Goal: Task Accomplishment & Management: Manage account settings

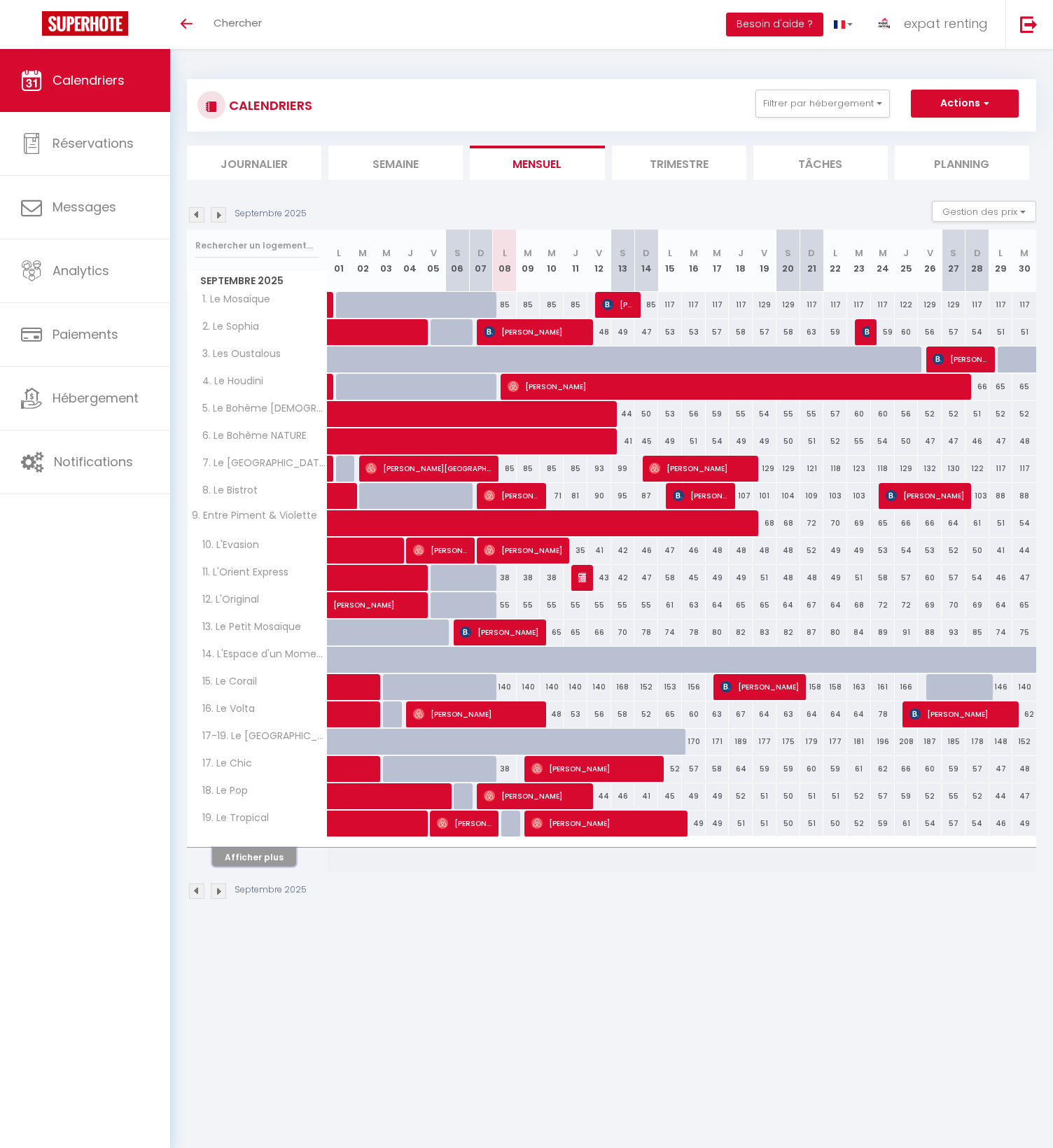
click at [259, 853] on button "Afficher plus" at bounding box center [254, 857] width 84 height 19
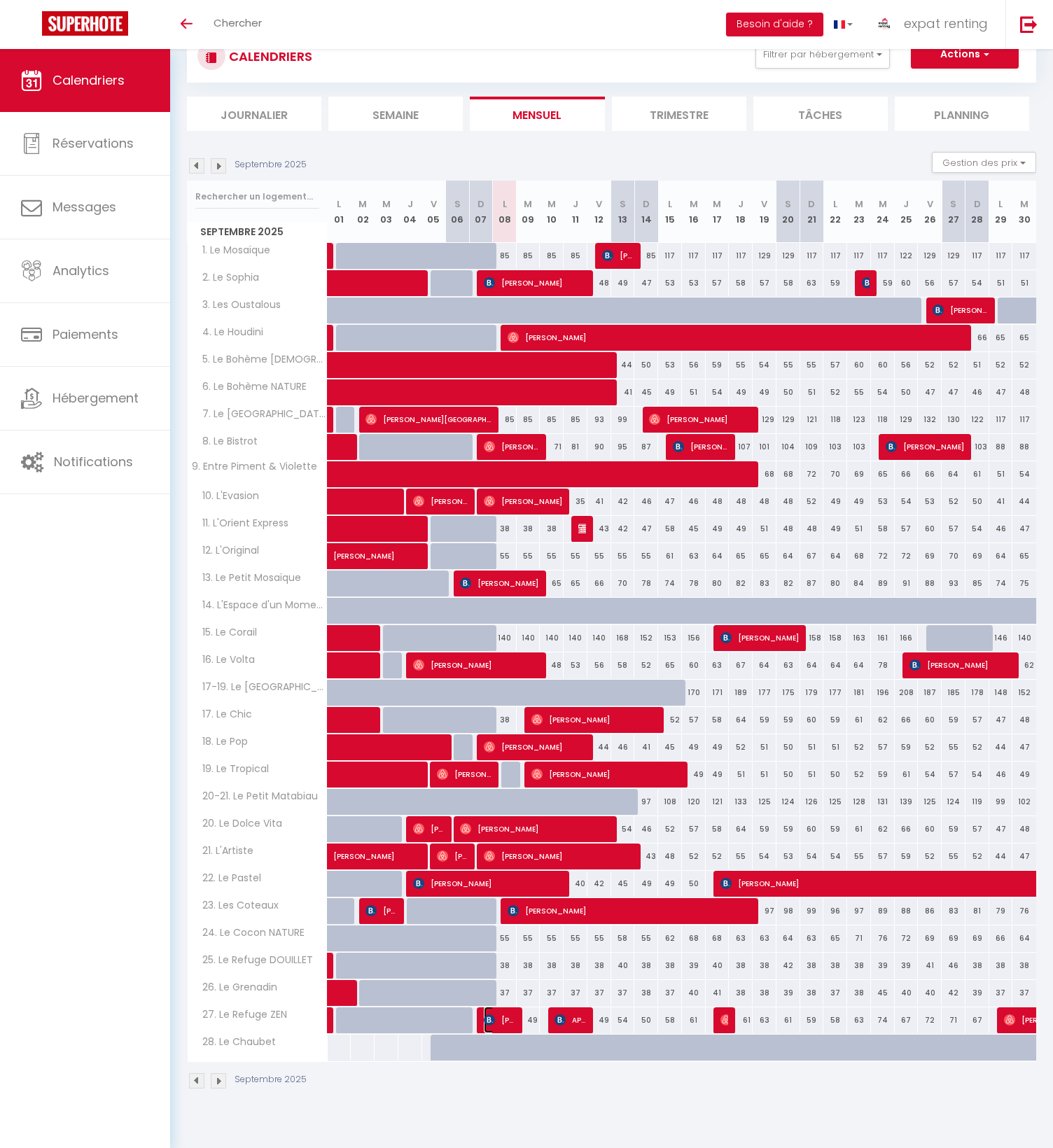
click at [502, 1019] on span "[PERSON_NAME]" at bounding box center [500, 1019] width 32 height 27
select select "OK"
select select "0"
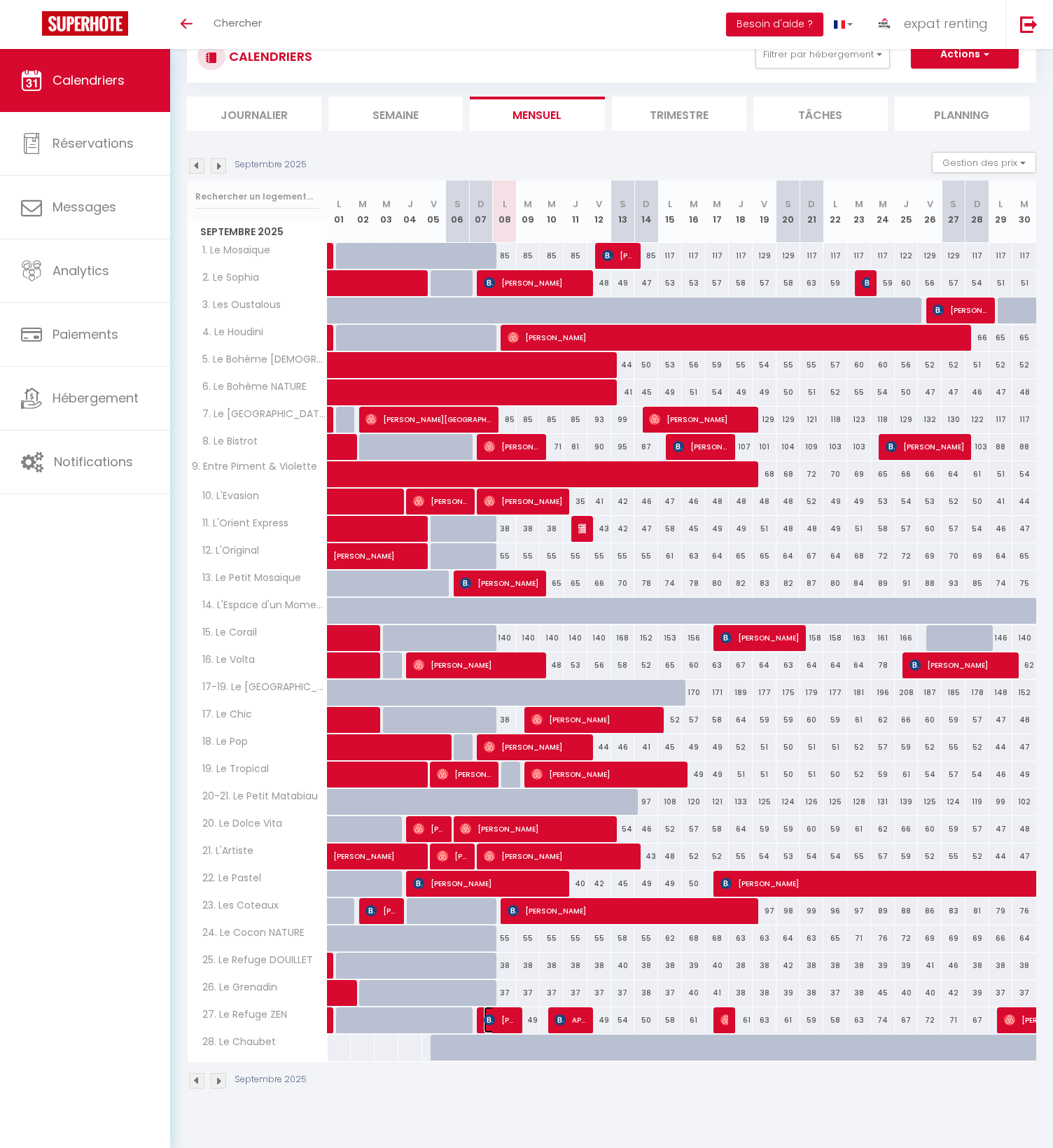
select select "1"
select select
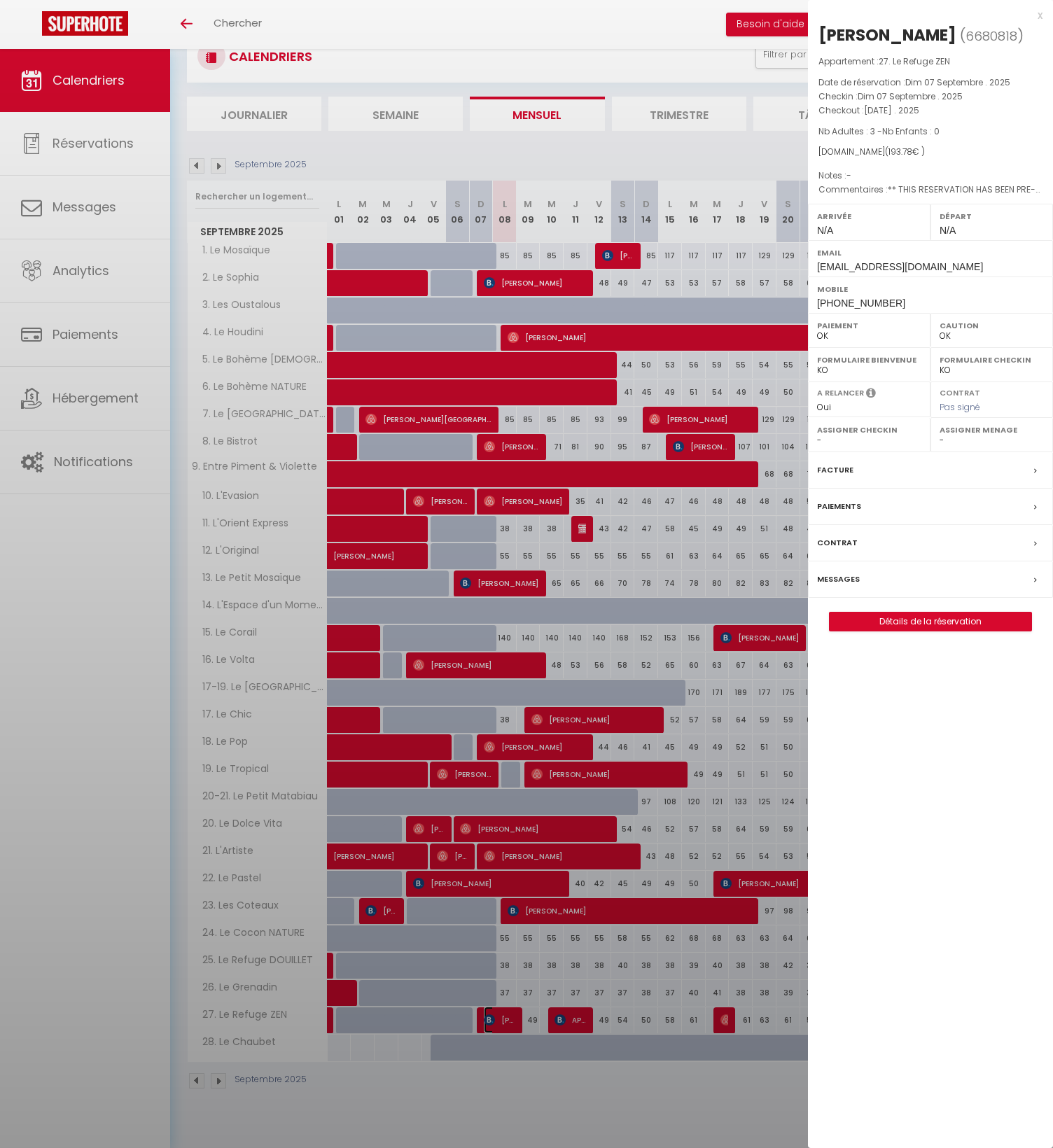
select select "48610"
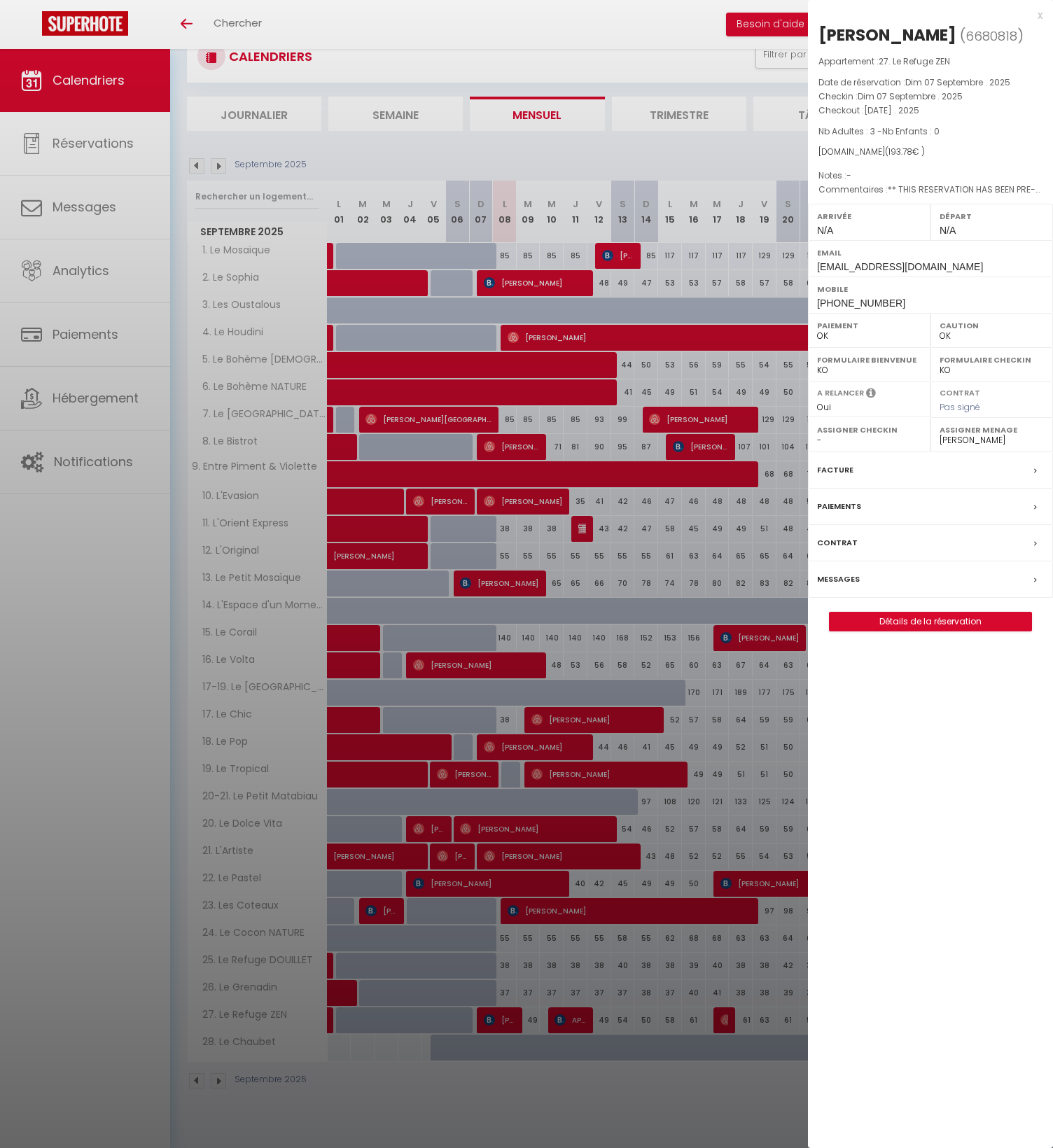
click at [538, 1021] on div at bounding box center [526, 574] width 1053 height 1148
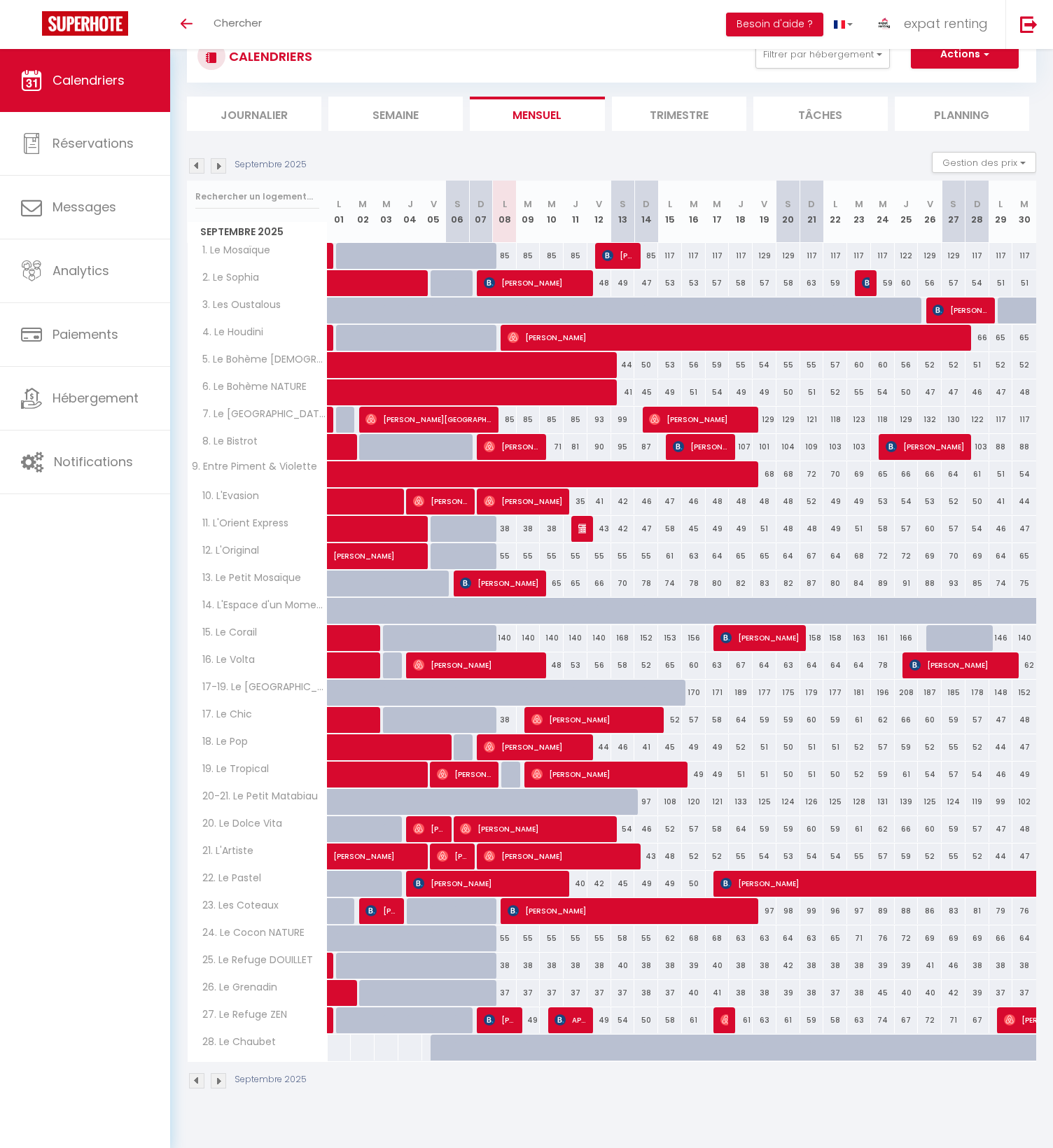
click at [530, 1020] on div "49" at bounding box center [528, 1020] width 24 height 26
type input "49"
type input "[DATE]"
type input "Mer 10 Septembre 2025"
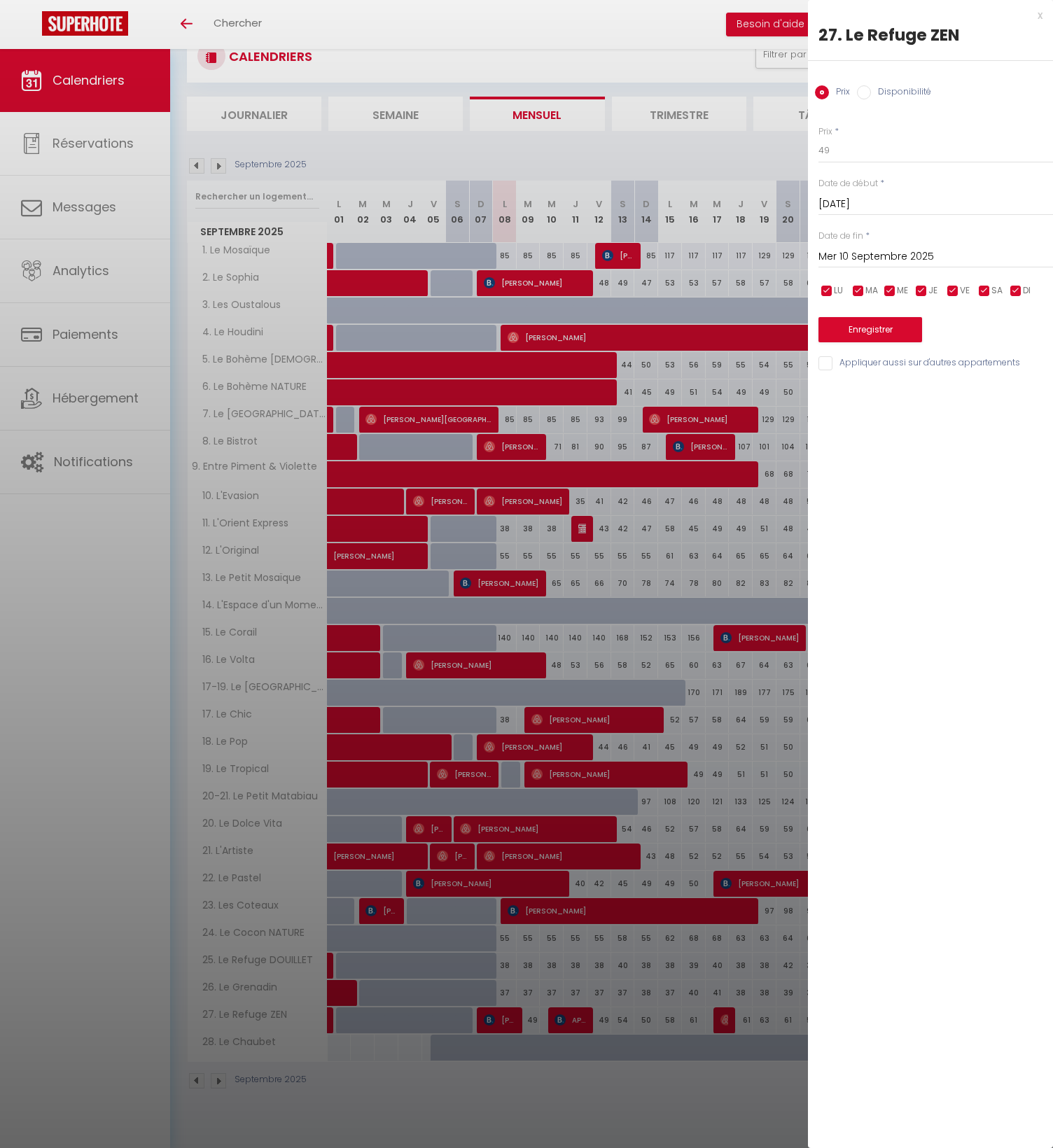
click at [599, 997] on div at bounding box center [526, 574] width 1053 height 1148
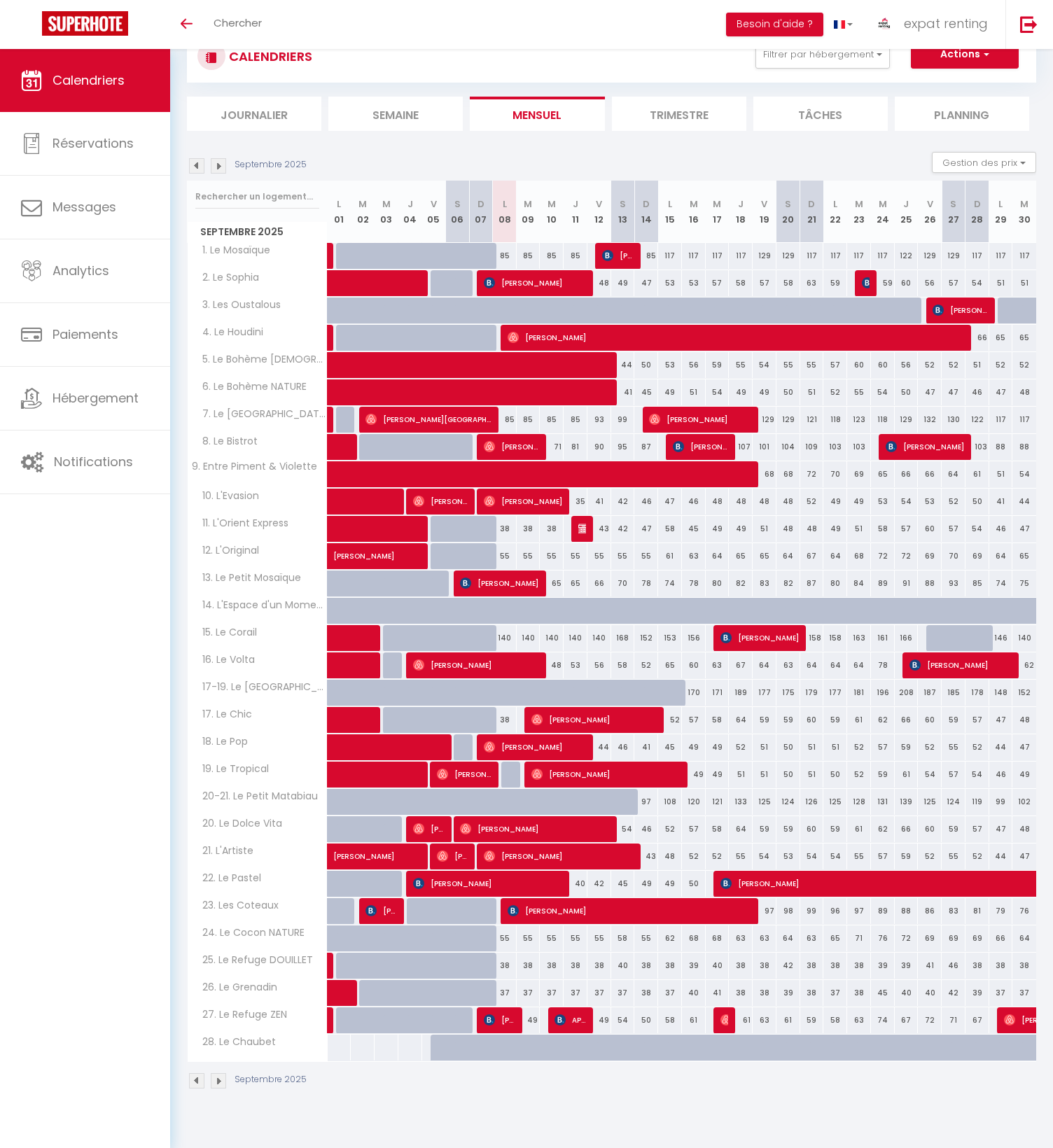
click at [602, 1016] on div "49" at bounding box center [599, 1020] width 24 height 26
type input "49"
type input "Ven 12 Septembre 2025"
type input "[DATE]"
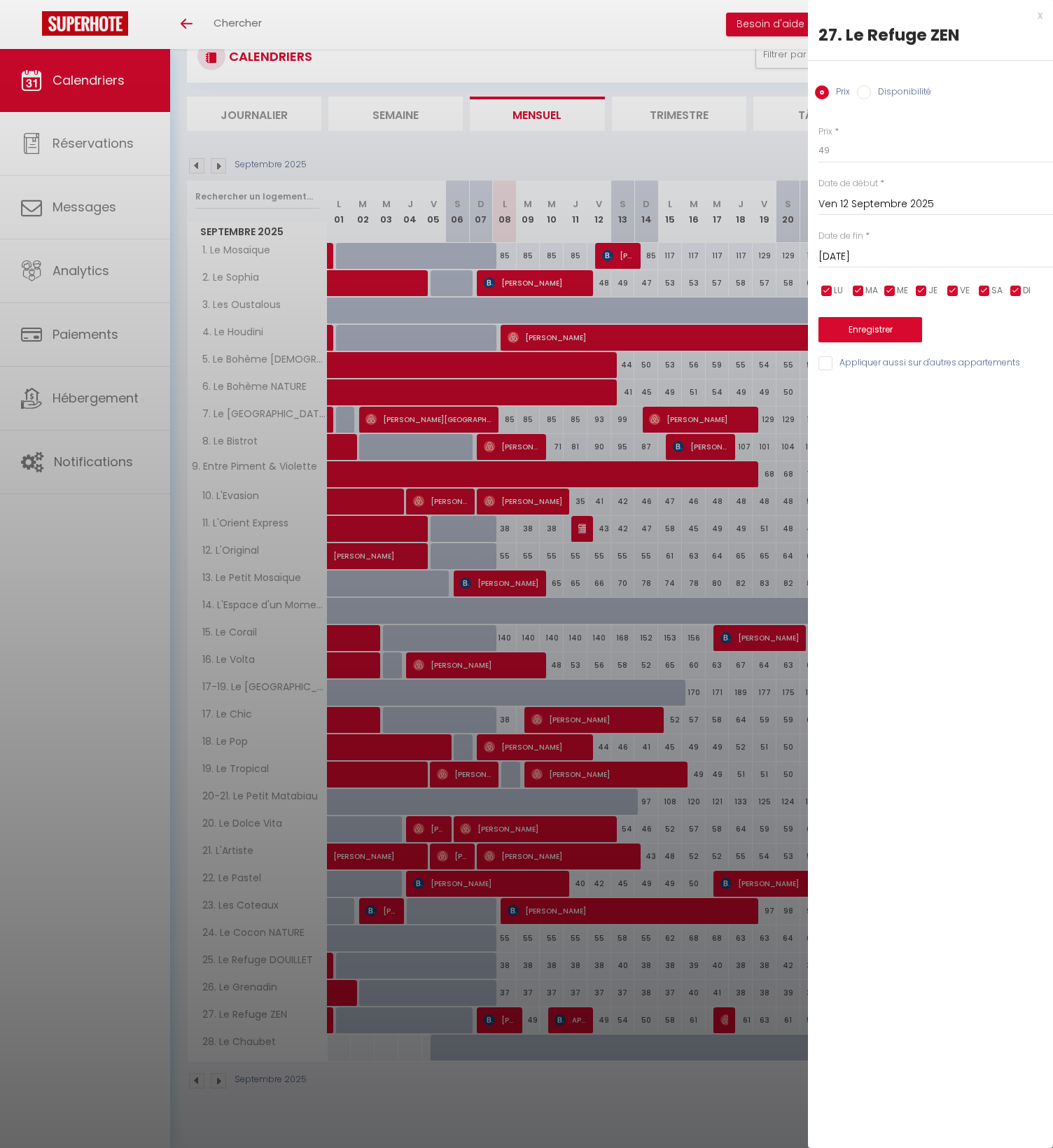
drag, startPoint x: 623, startPoint y: 1016, endPoint x: 606, endPoint y: 1016, distance: 17.0
click at [623, 1016] on div at bounding box center [526, 574] width 1053 height 1148
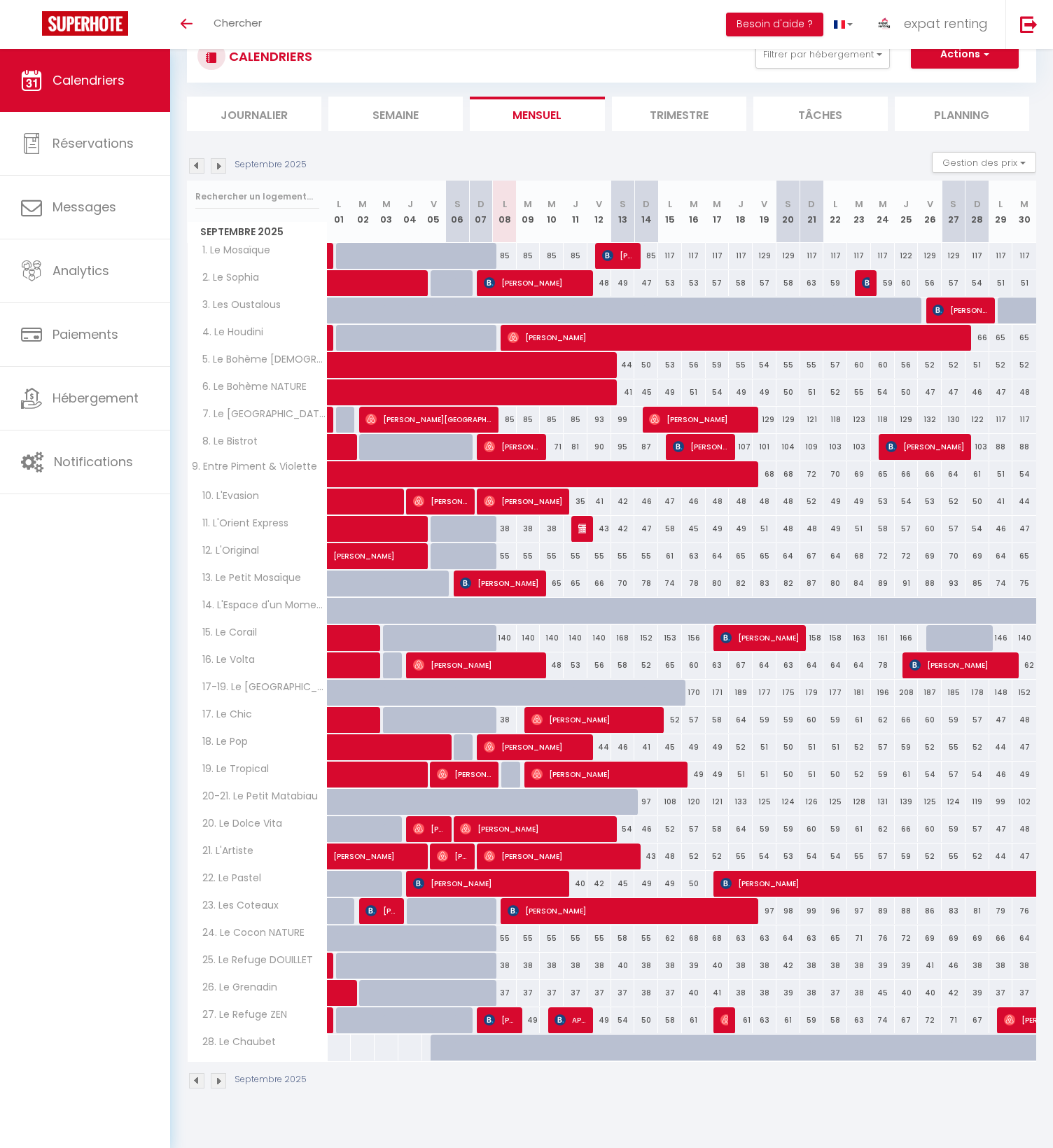
click at [604, 1016] on div "49" at bounding box center [599, 1020] width 24 height 26
type input "49"
type input "Ven 12 Septembre 2025"
type input "[DATE]"
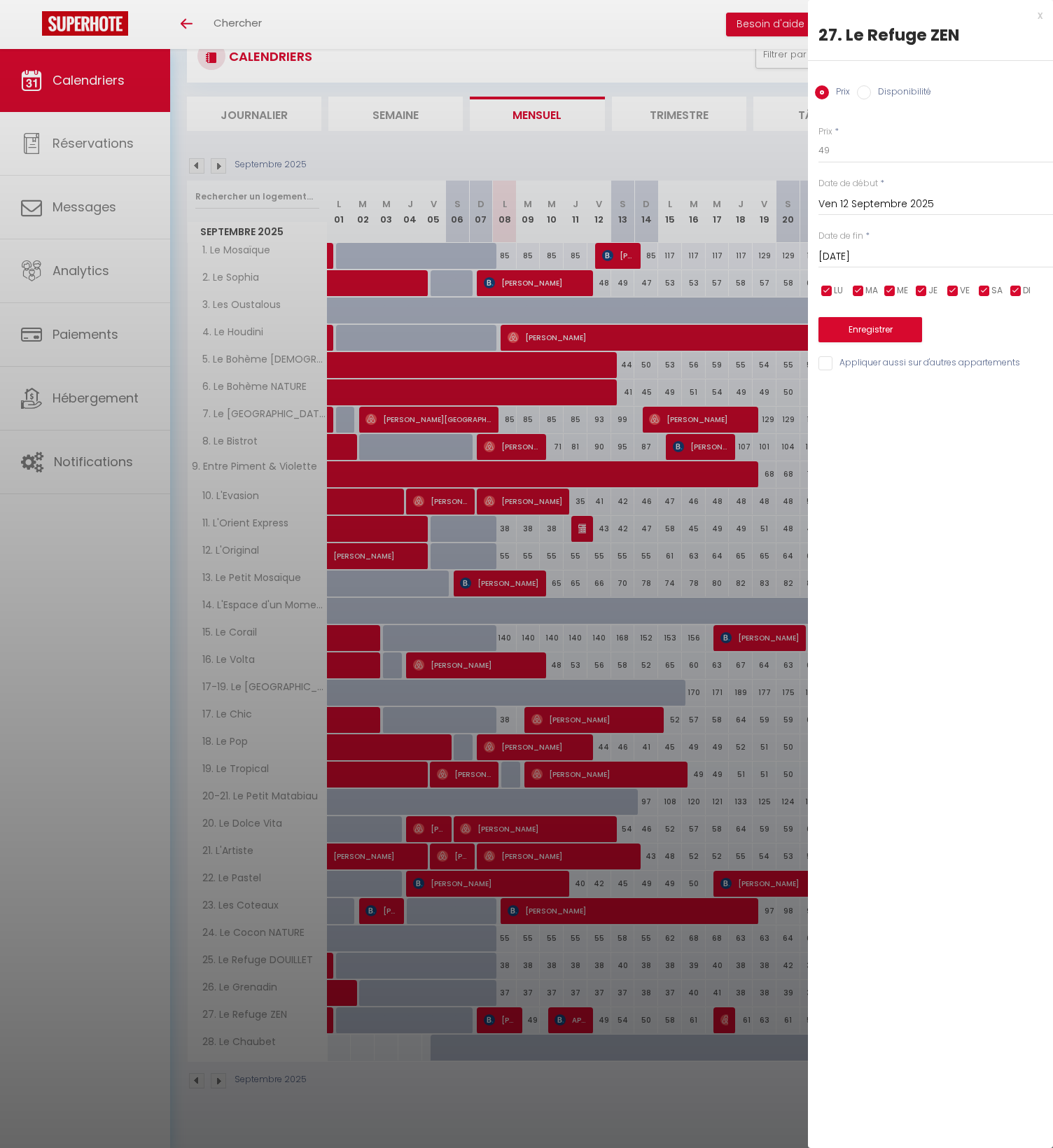
click at [624, 1018] on div at bounding box center [526, 574] width 1053 height 1148
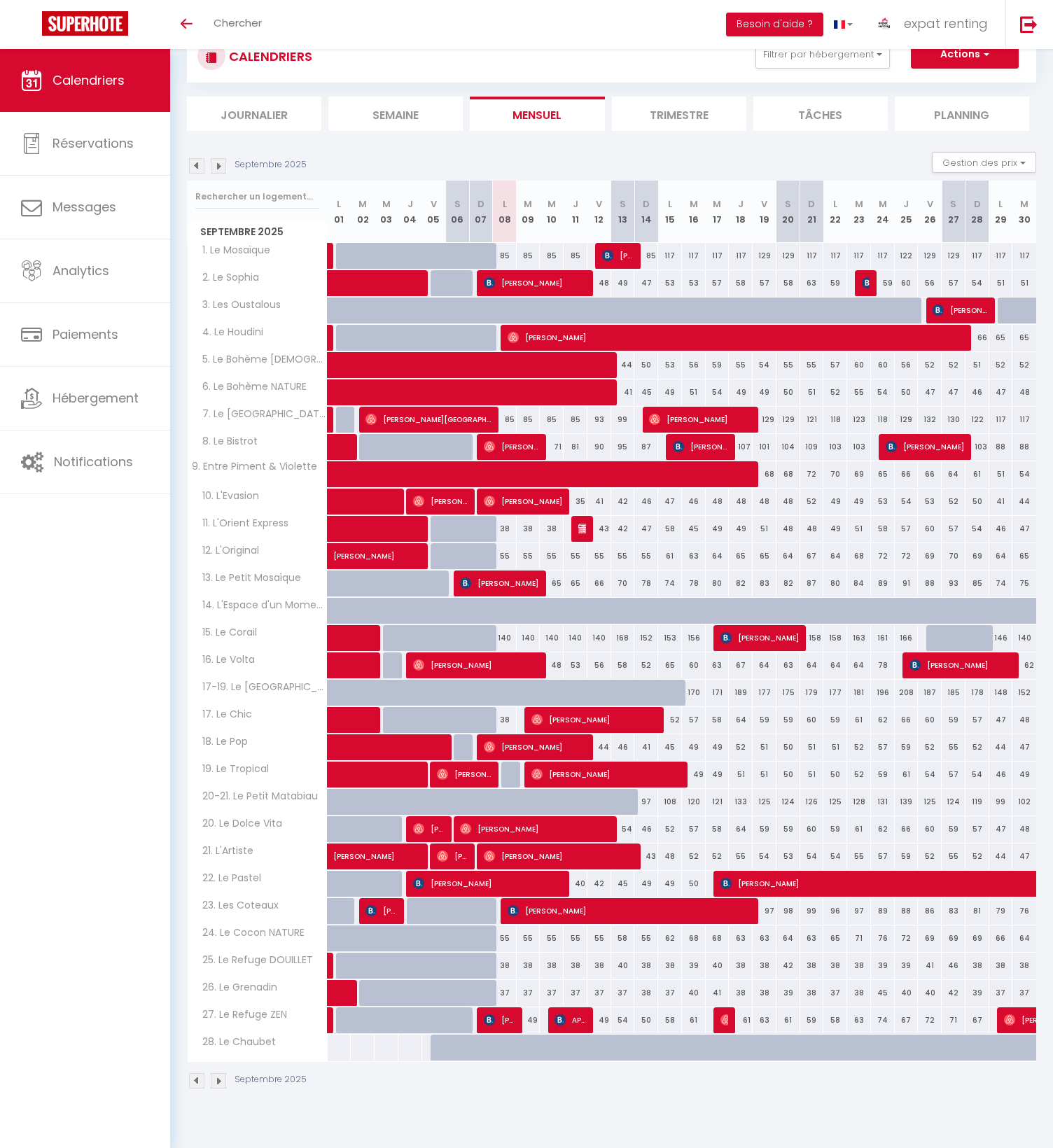
click at [605, 1017] on div "49" at bounding box center [599, 1020] width 24 height 26
type input "49"
type input "Ven 12 Septembre 2025"
type input "[DATE]"
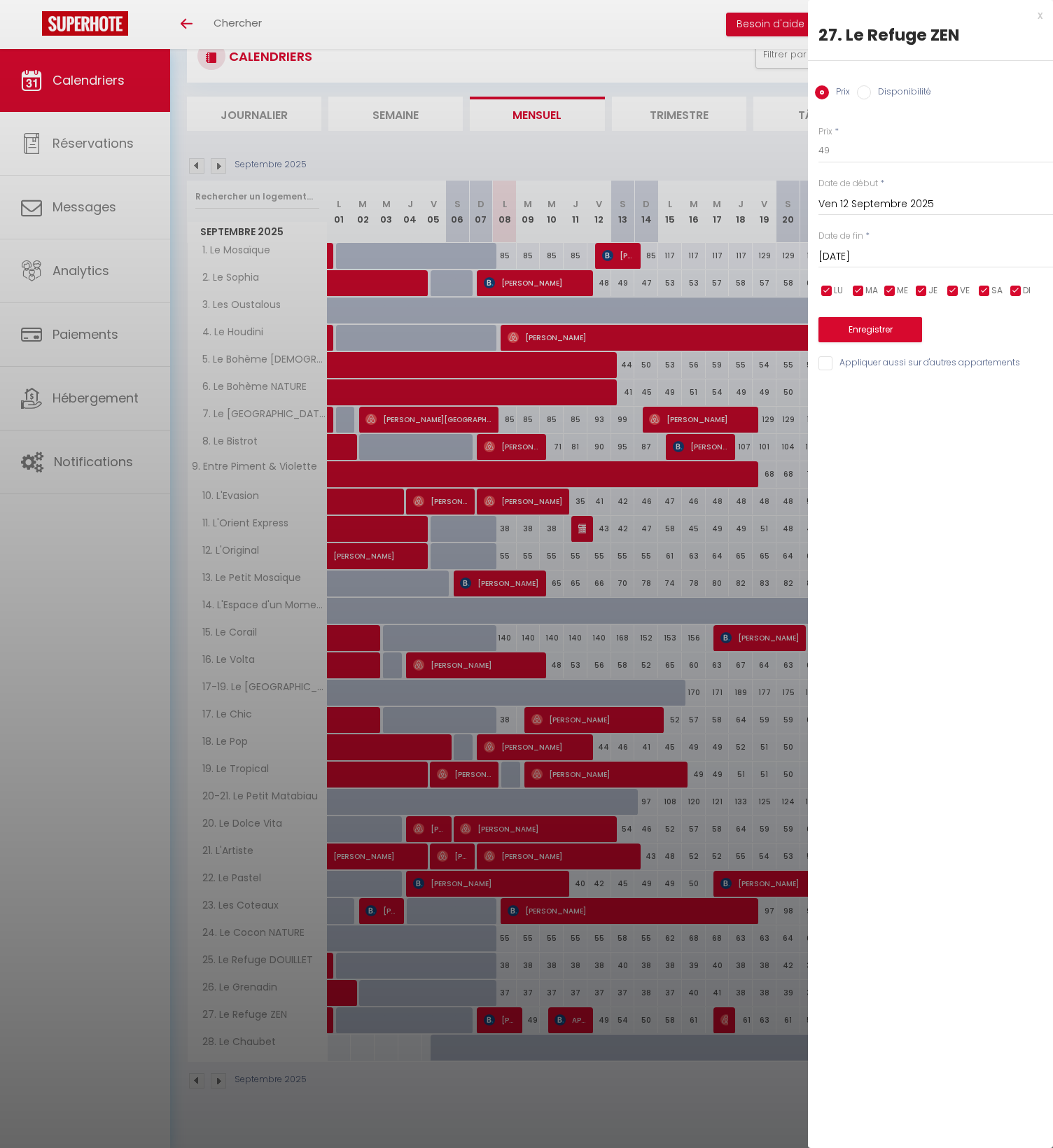
click at [619, 1016] on div at bounding box center [526, 574] width 1053 height 1148
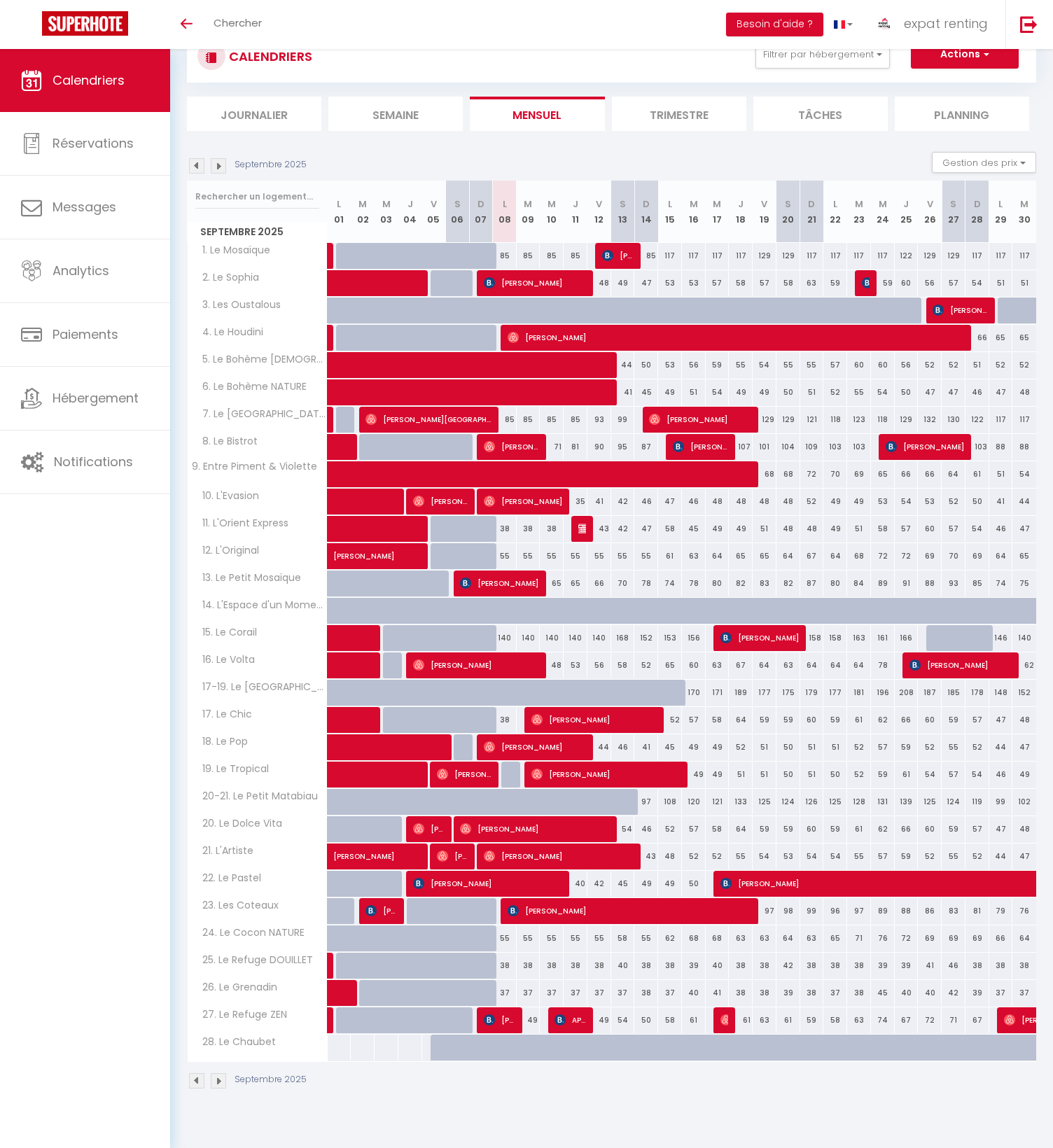
click at [595, 1021] on div "49" at bounding box center [599, 1020] width 24 height 26
type input "49"
type input "Ven 12 Septembre 2025"
type input "[DATE]"
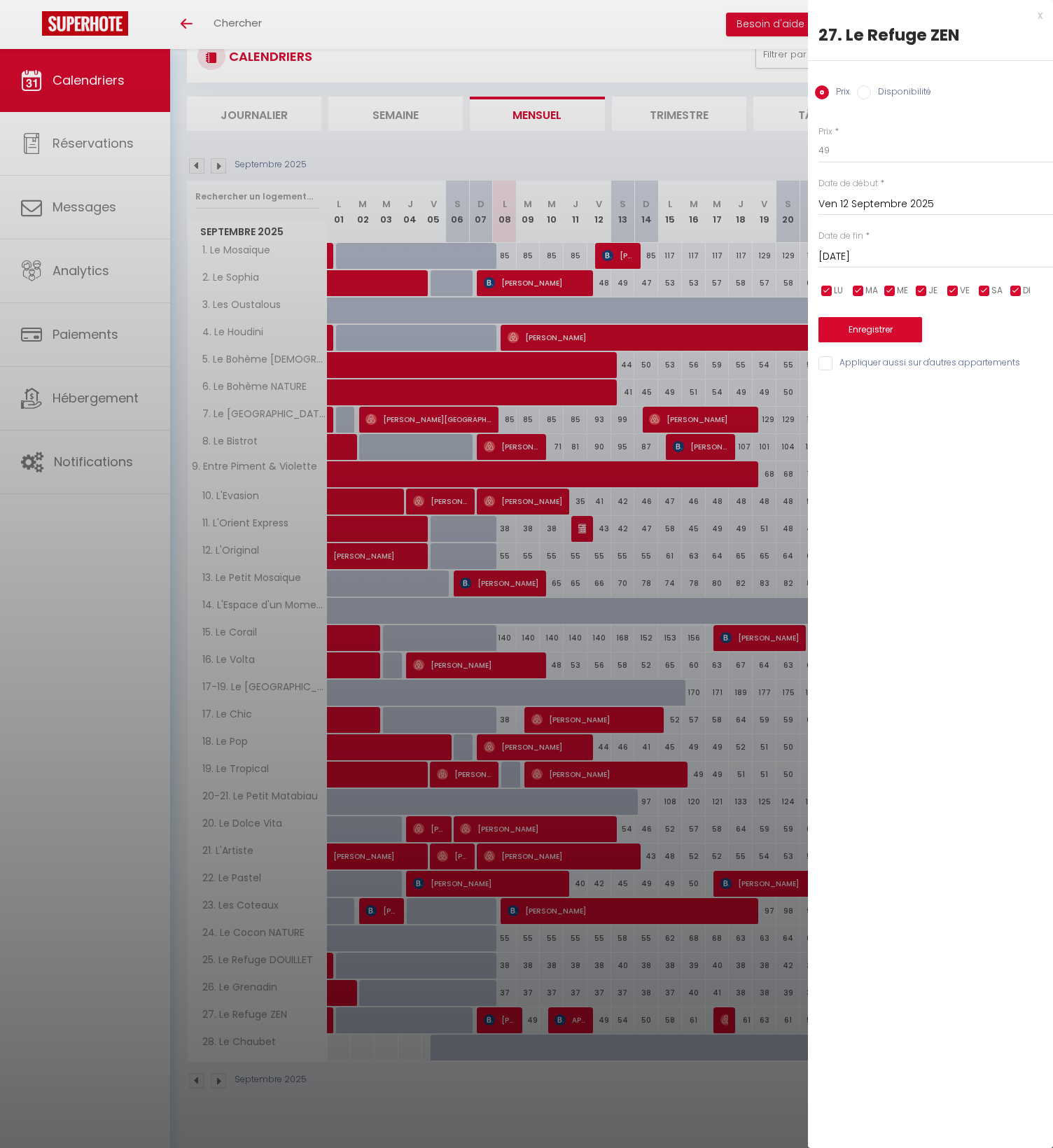
click at [619, 1016] on div at bounding box center [526, 574] width 1053 height 1148
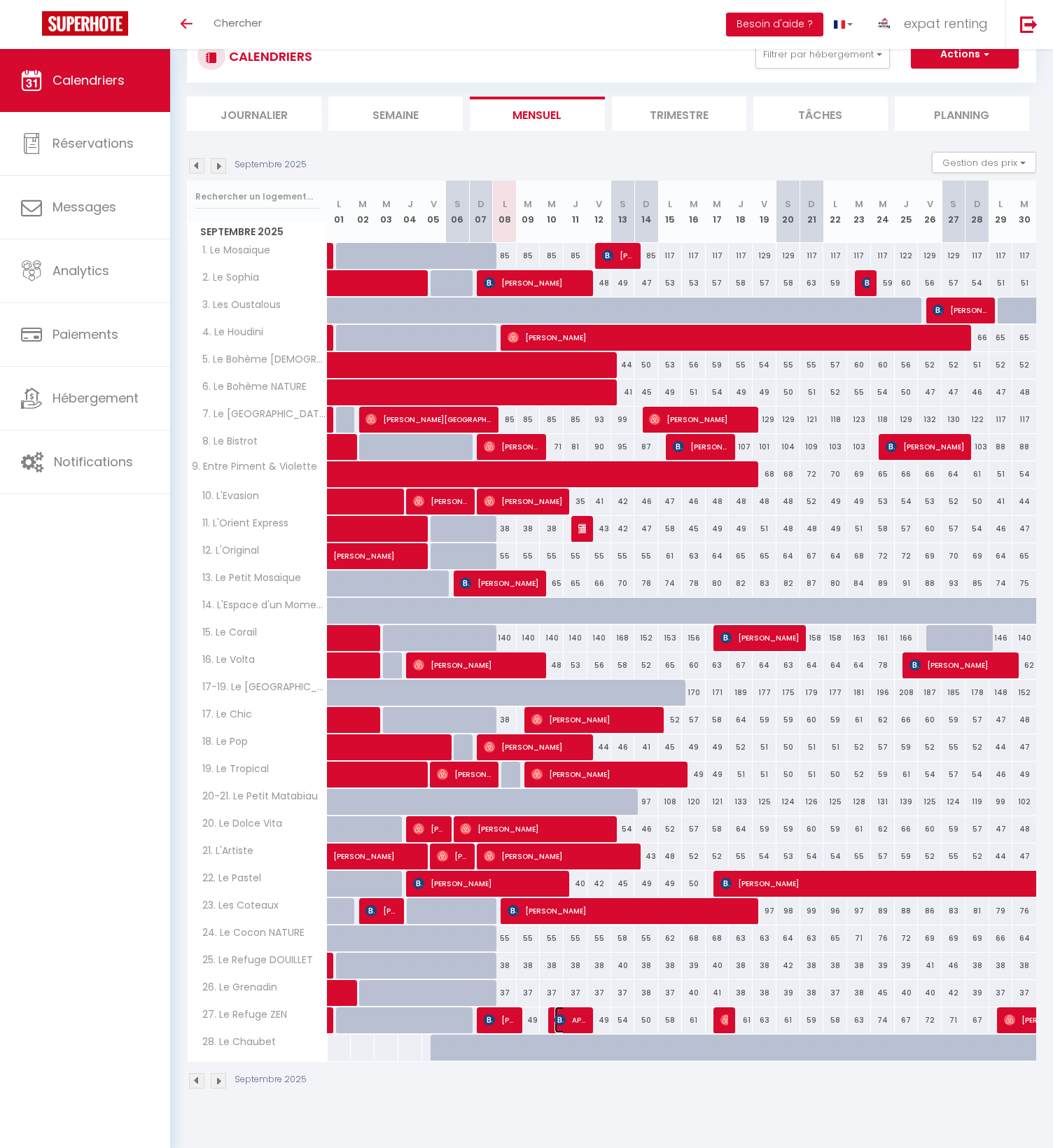
click at [579, 1017] on span "APB Securite" at bounding box center [570, 1019] width 32 height 27
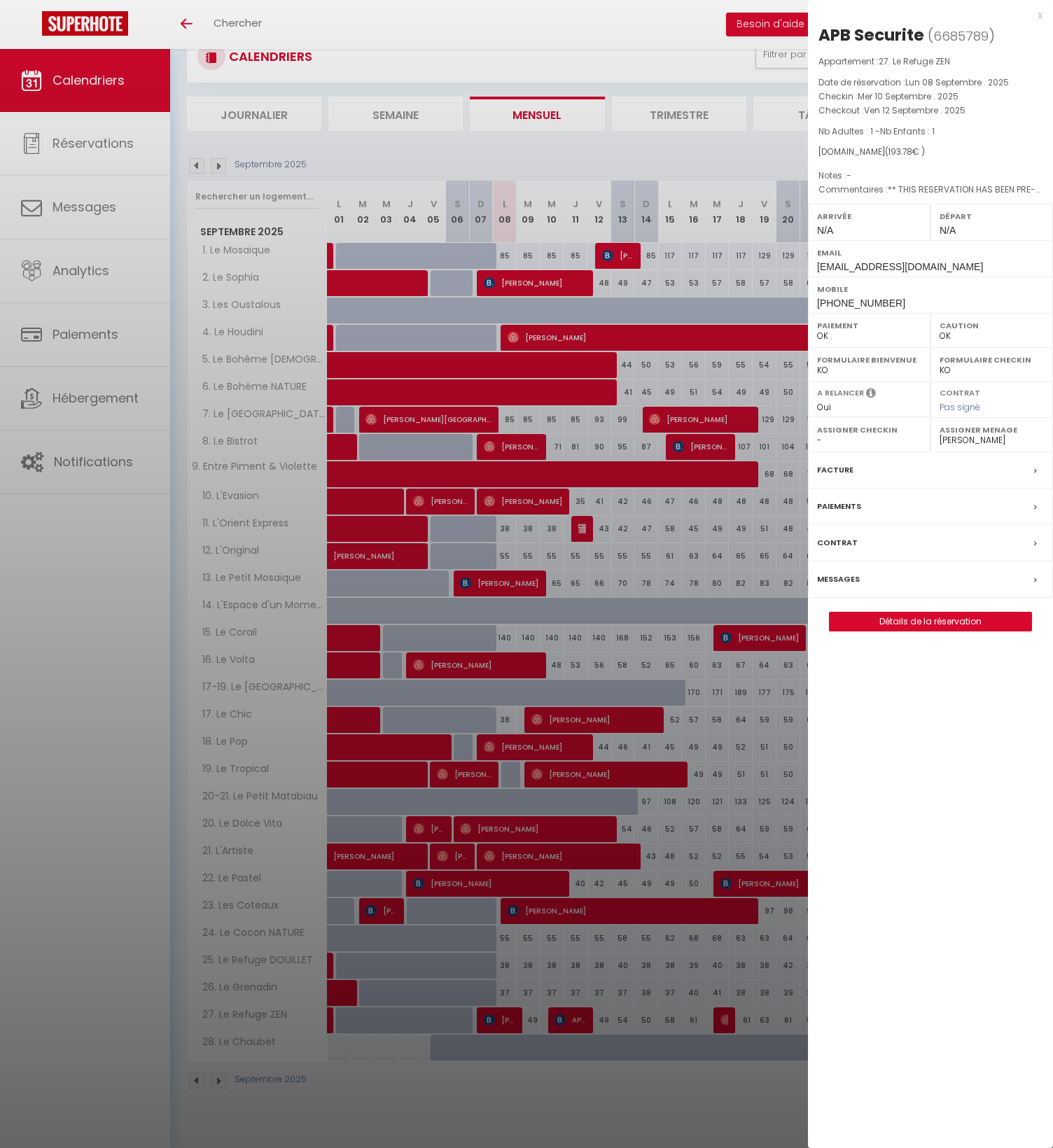
click at [579, 1017] on div at bounding box center [526, 574] width 1053 height 1148
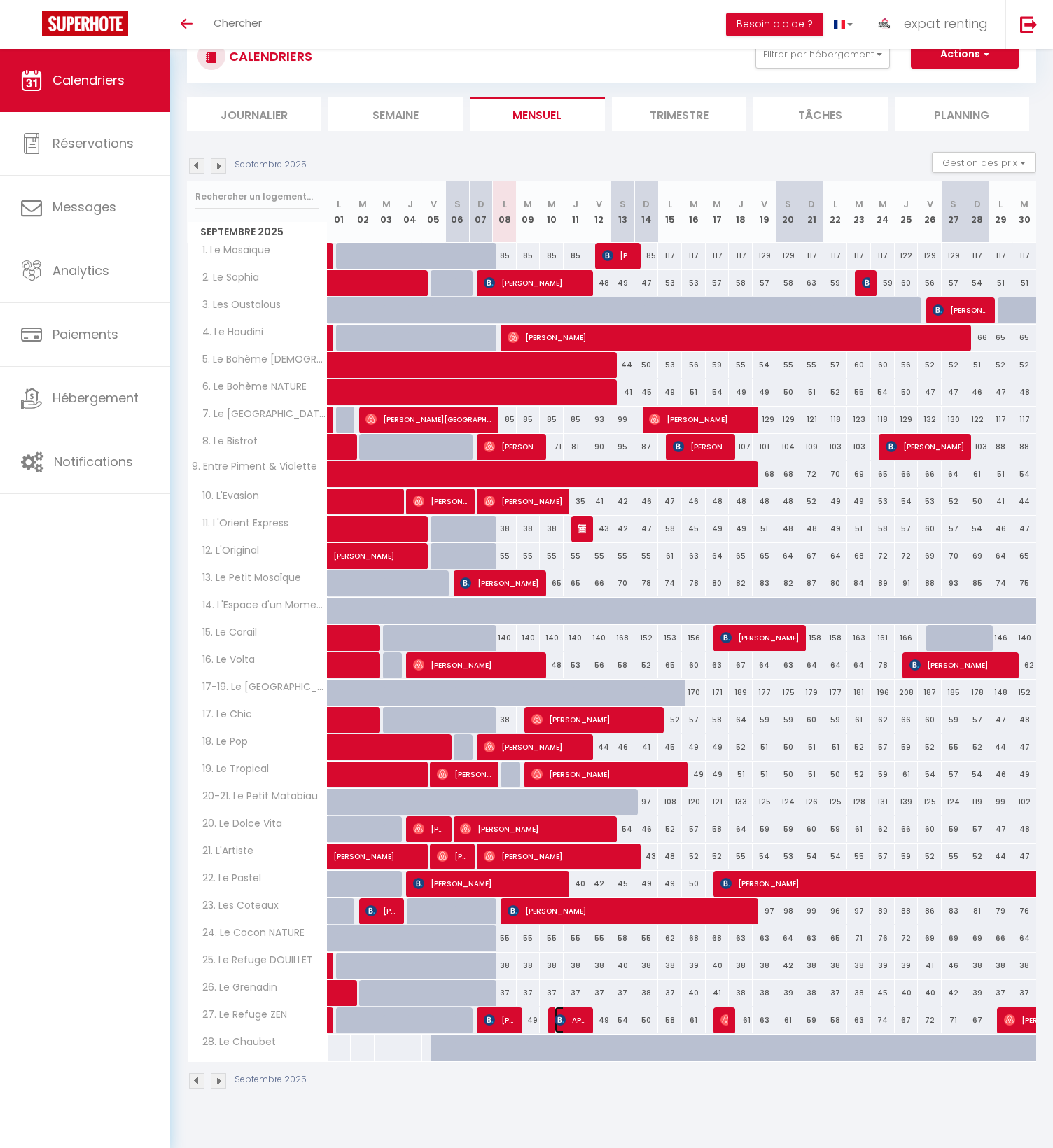
click at [562, 1019] on img at bounding box center [559, 1019] width 11 height 11
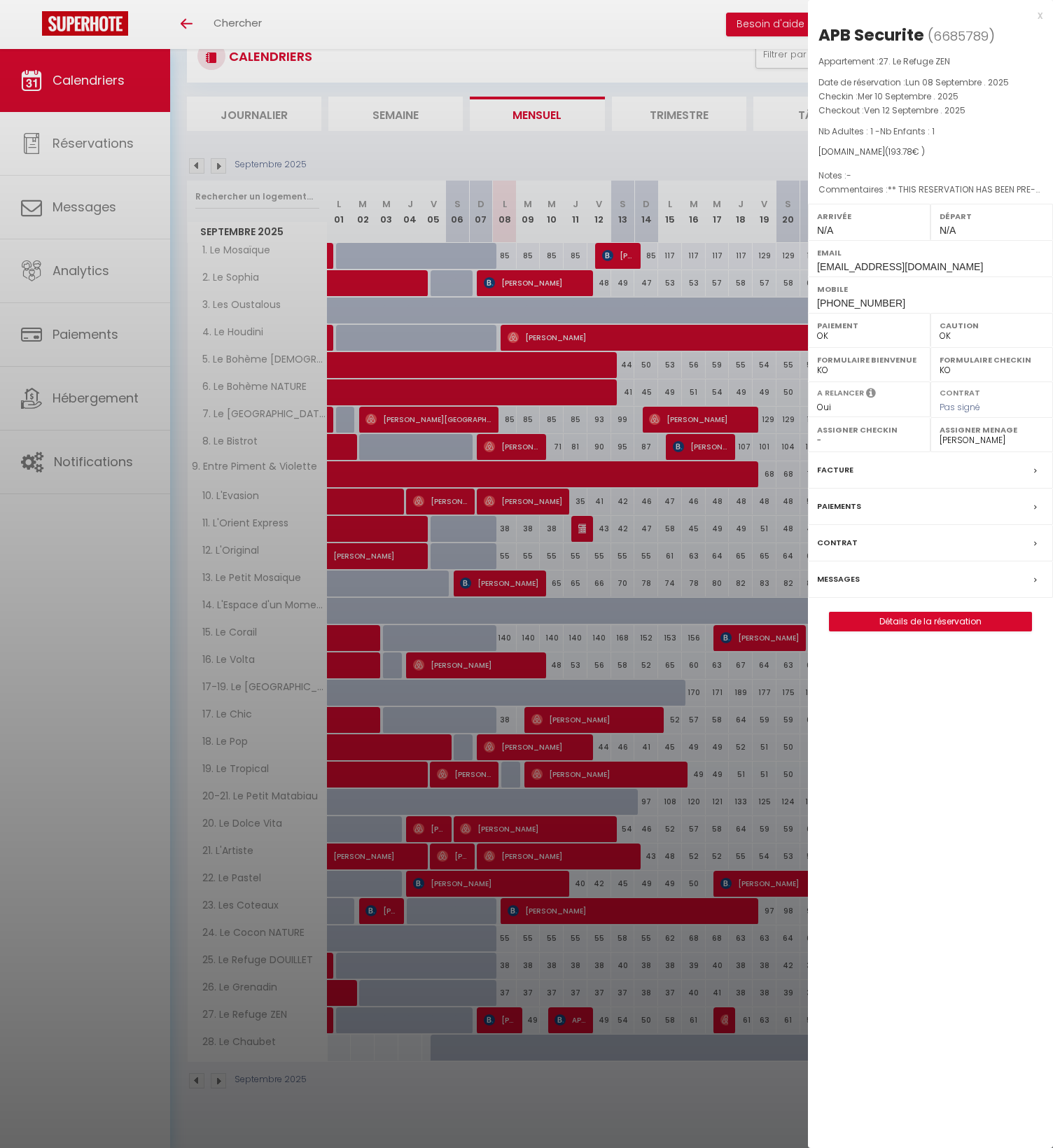
click at [677, 386] on div at bounding box center [526, 574] width 1053 height 1148
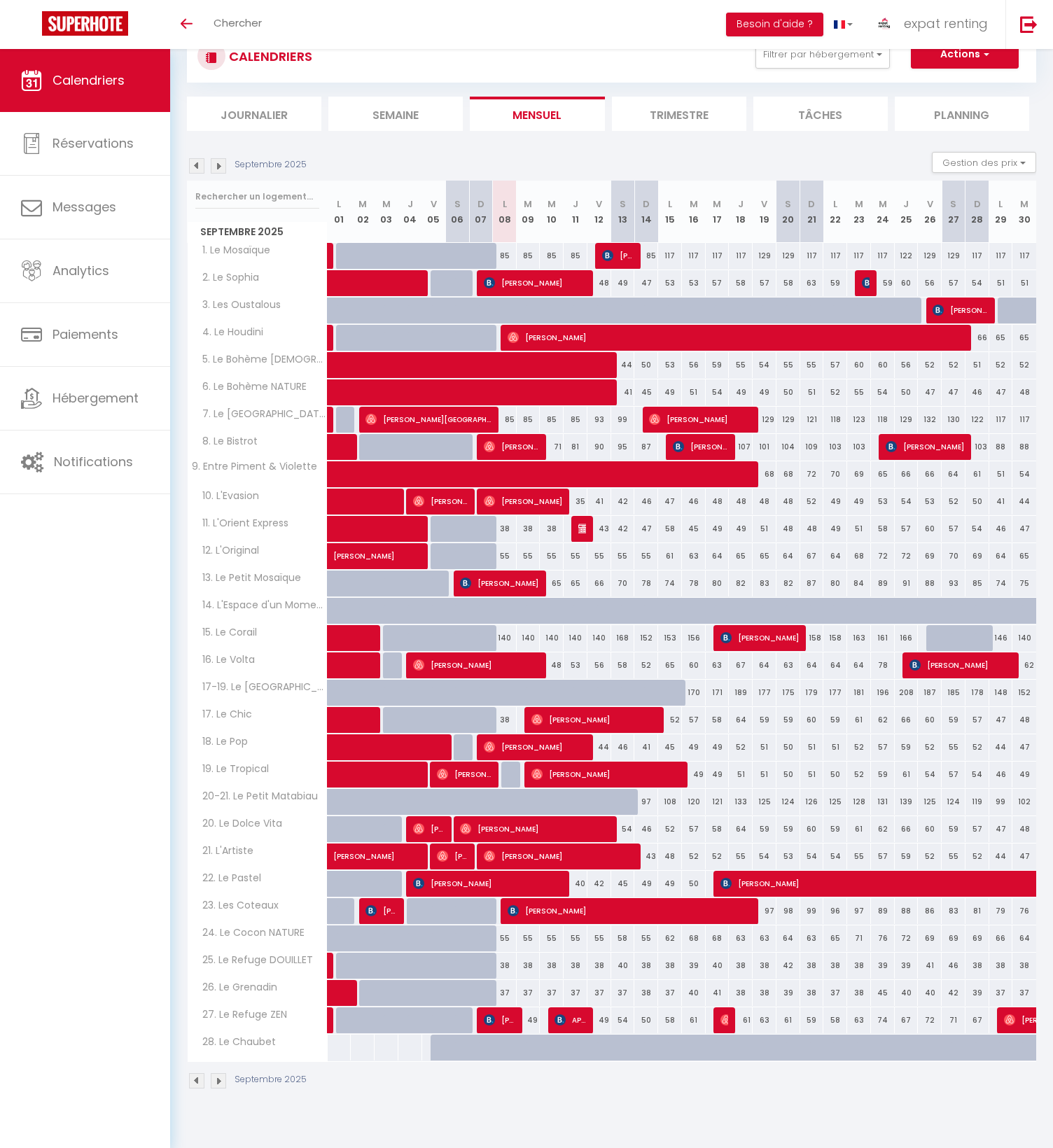
click at [216, 165] on img at bounding box center [218, 166] width 15 height 15
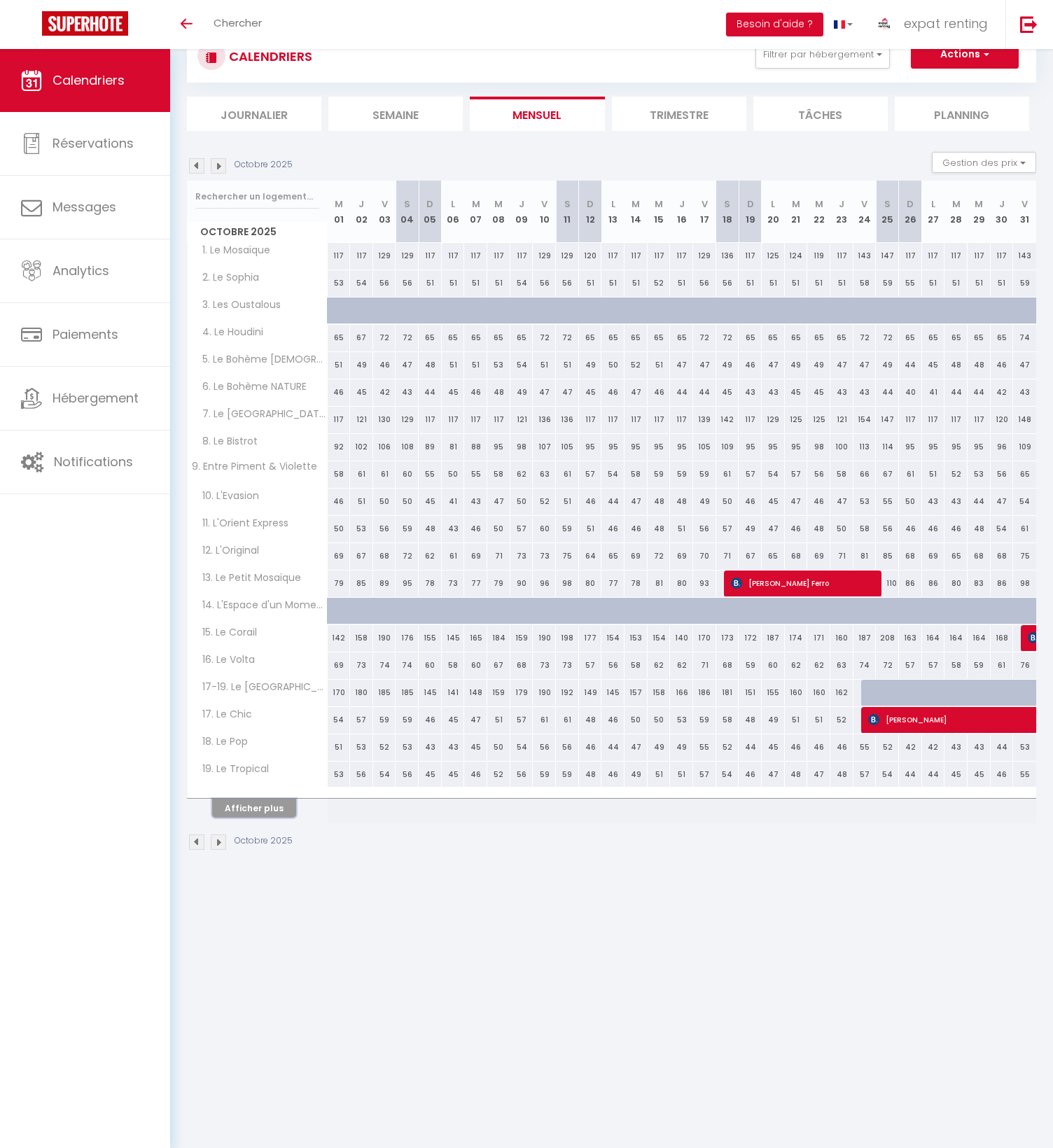
click at [237, 802] on button "Afficher plus" at bounding box center [254, 808] width 84 height 19
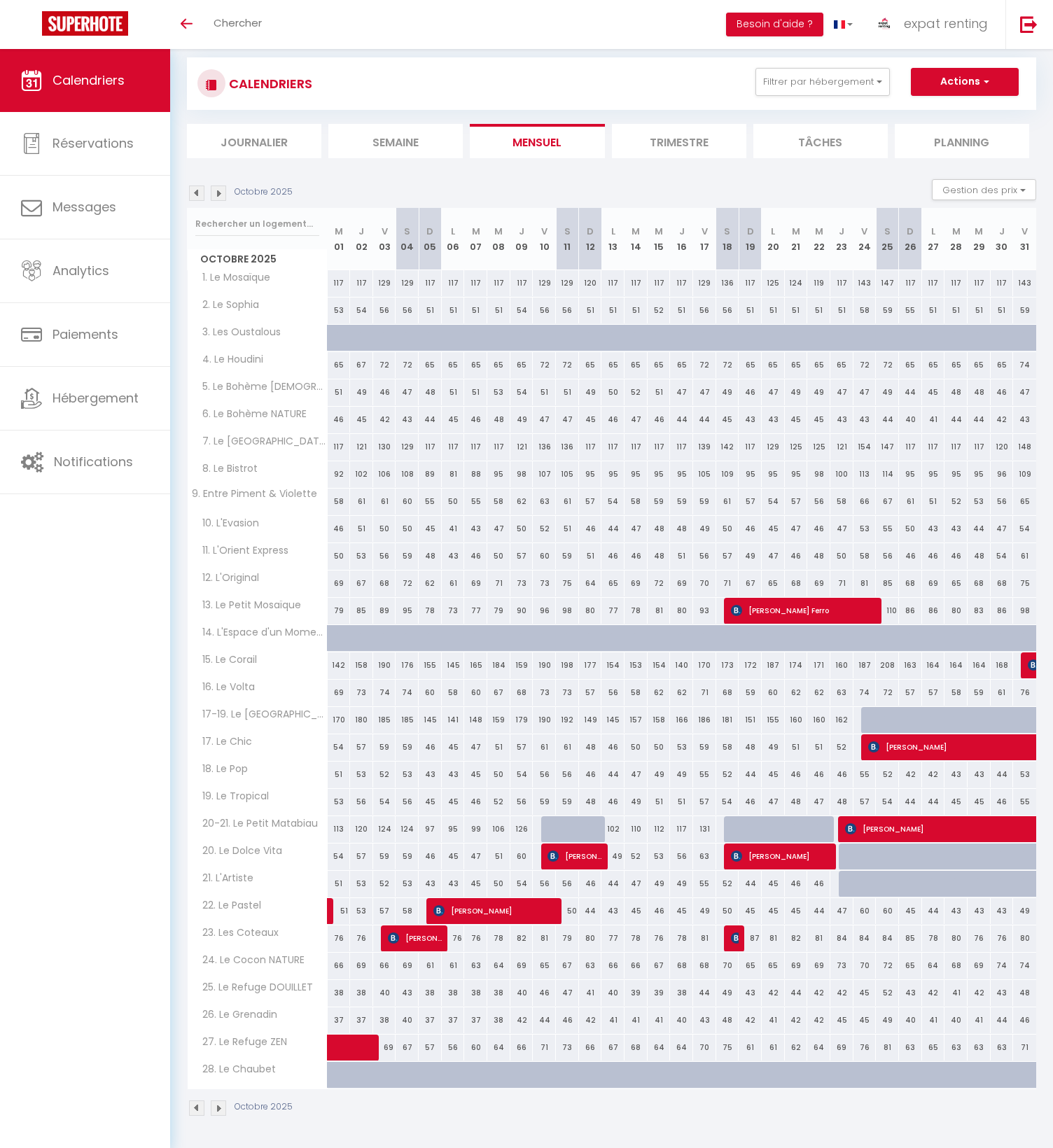
scroll to position [49, 0]
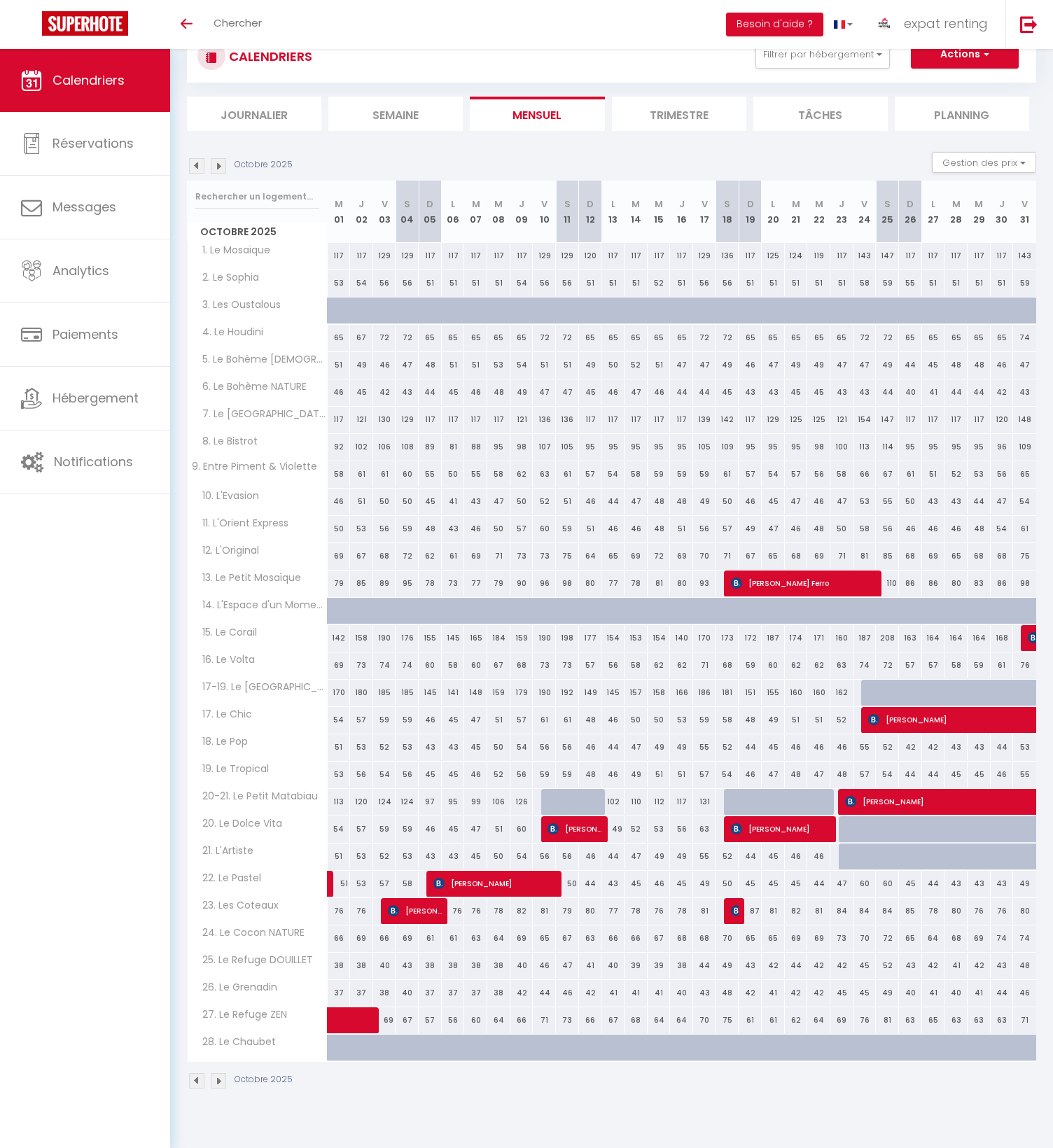
click at [221, 165] on img at bounding box center [218, 166] width 15 height 15
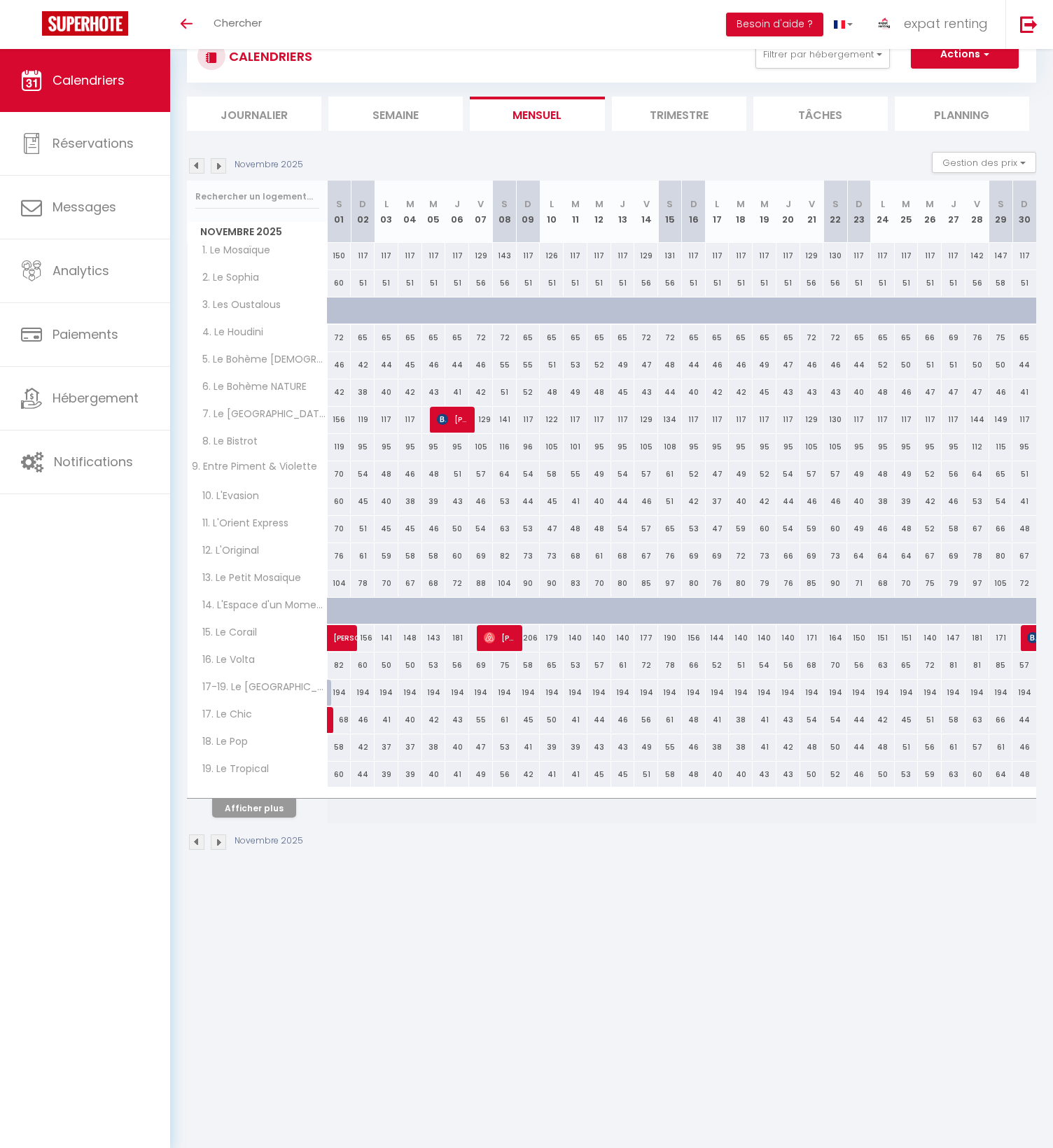
click at [195, 167] on img at bounding box center [196, 166] width 15 height 15
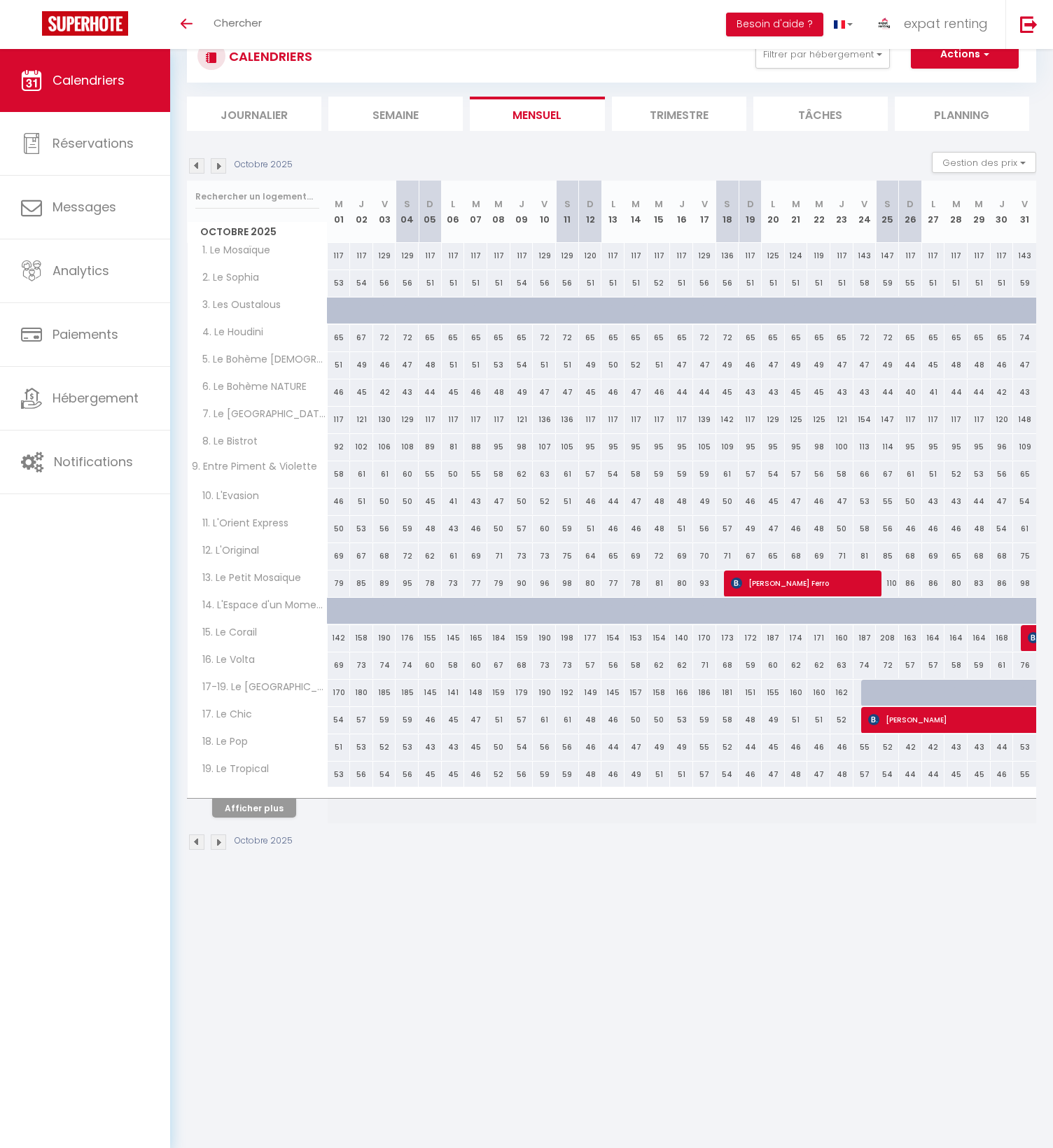
scroll to position [0, 0]
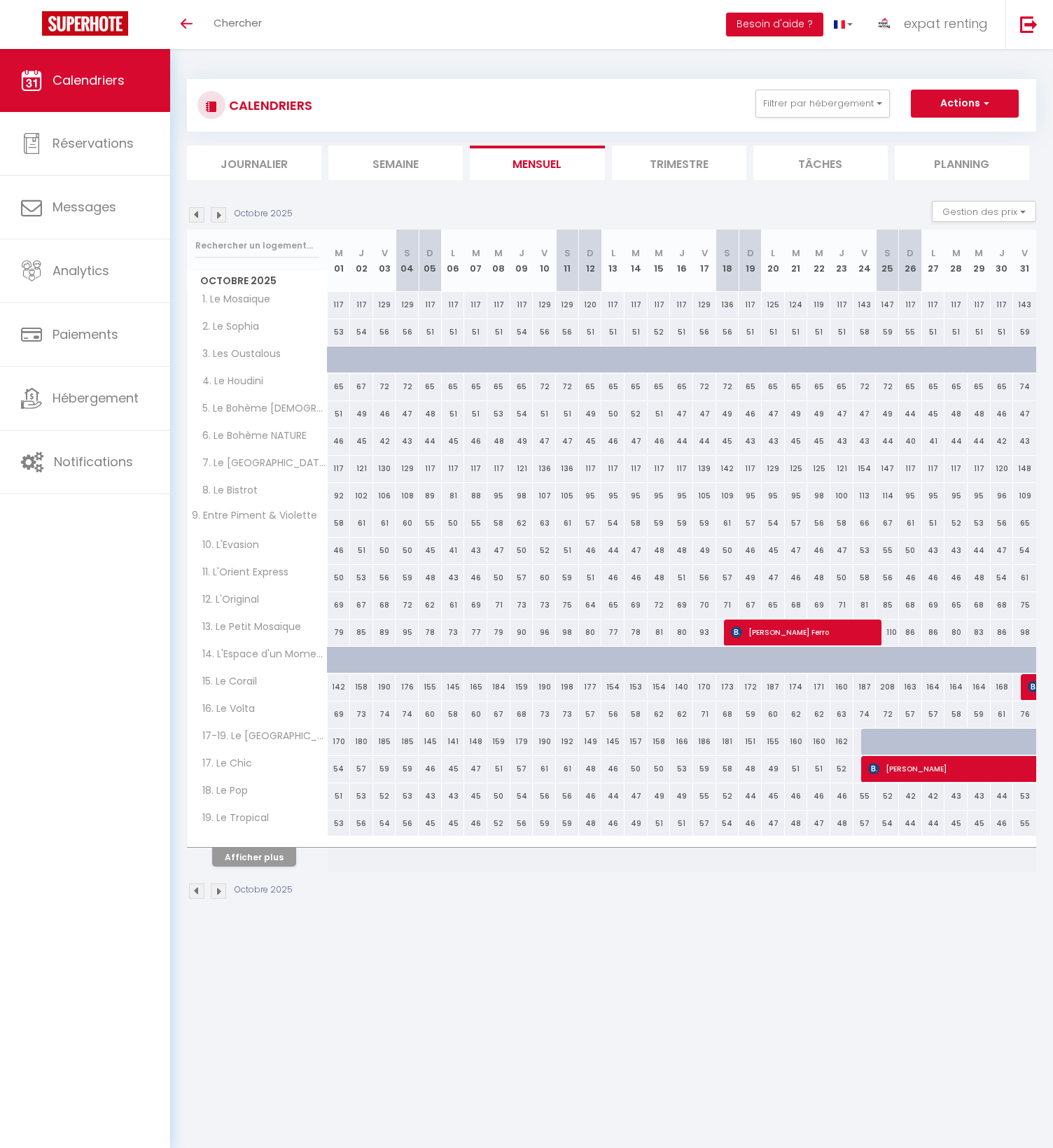
click at [200, 216] on img at bounding box center [196, 214] width 15 height 15
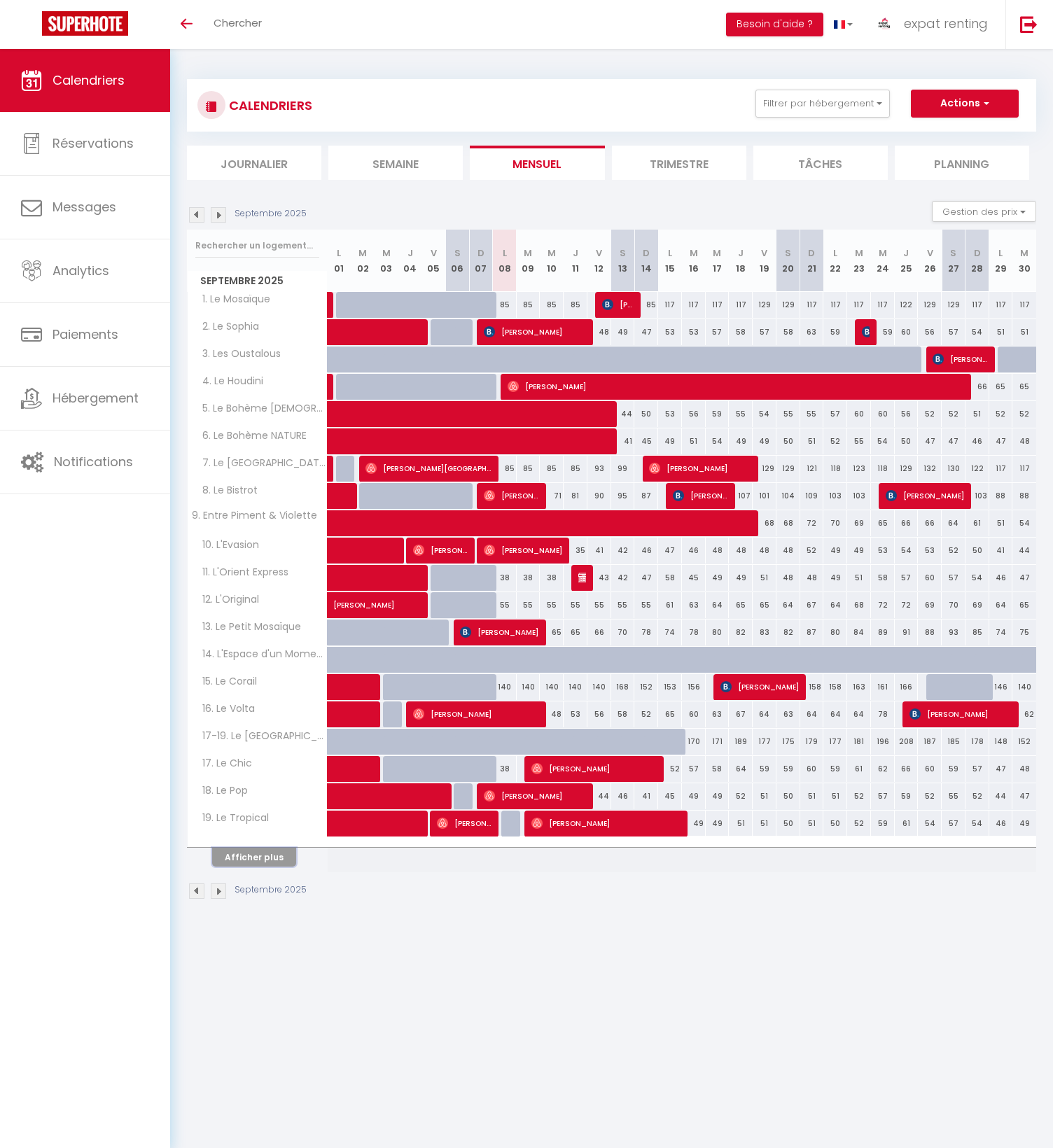
click at [269, 853] on button "Afficher plus" at bounding box center [254, 857] width 84 height 19
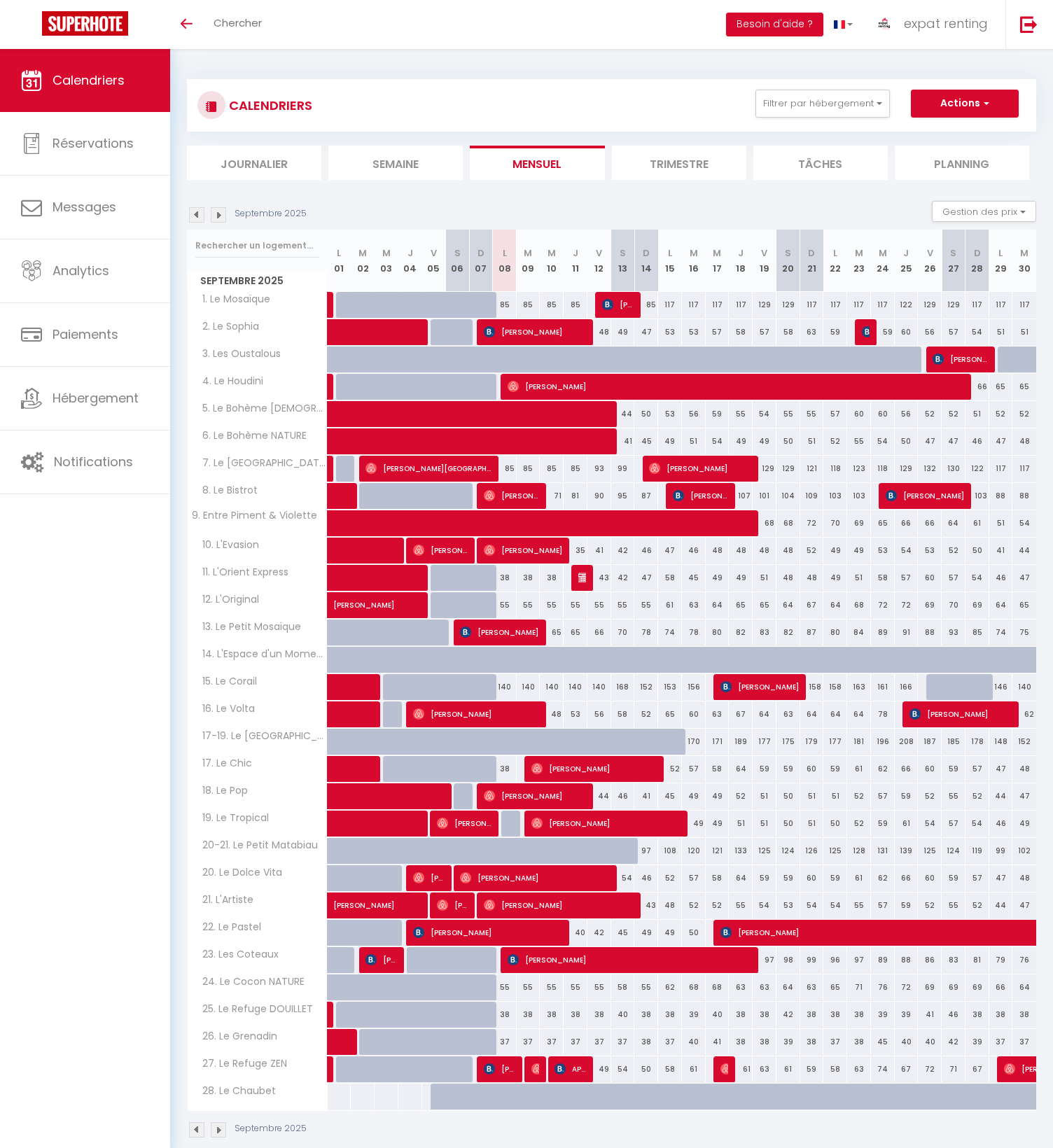
scroll to position [49, 0]
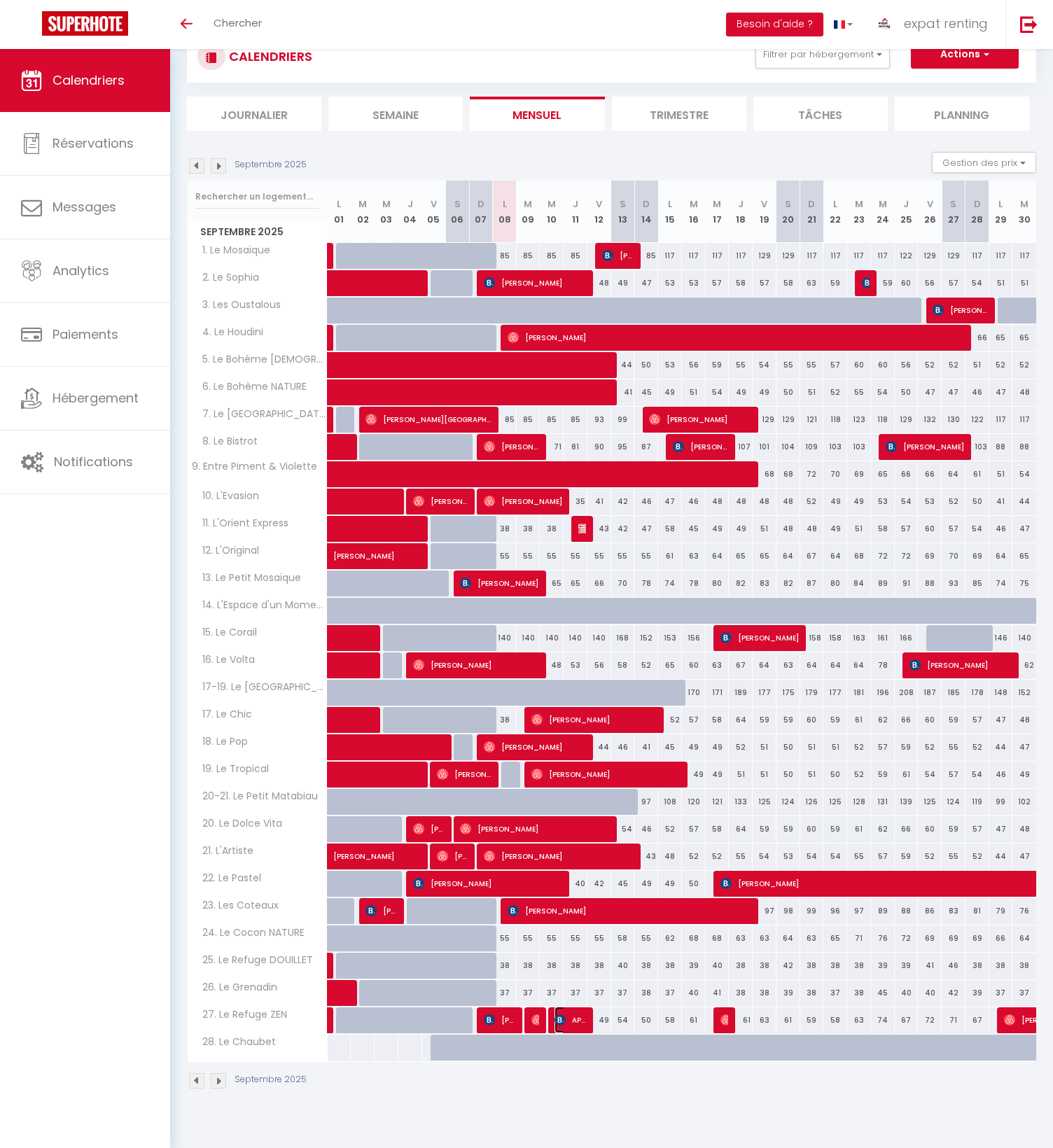
click at [577, 1019] on span "APB Securite" at bounding box center [570, 1019] width 32 height 27
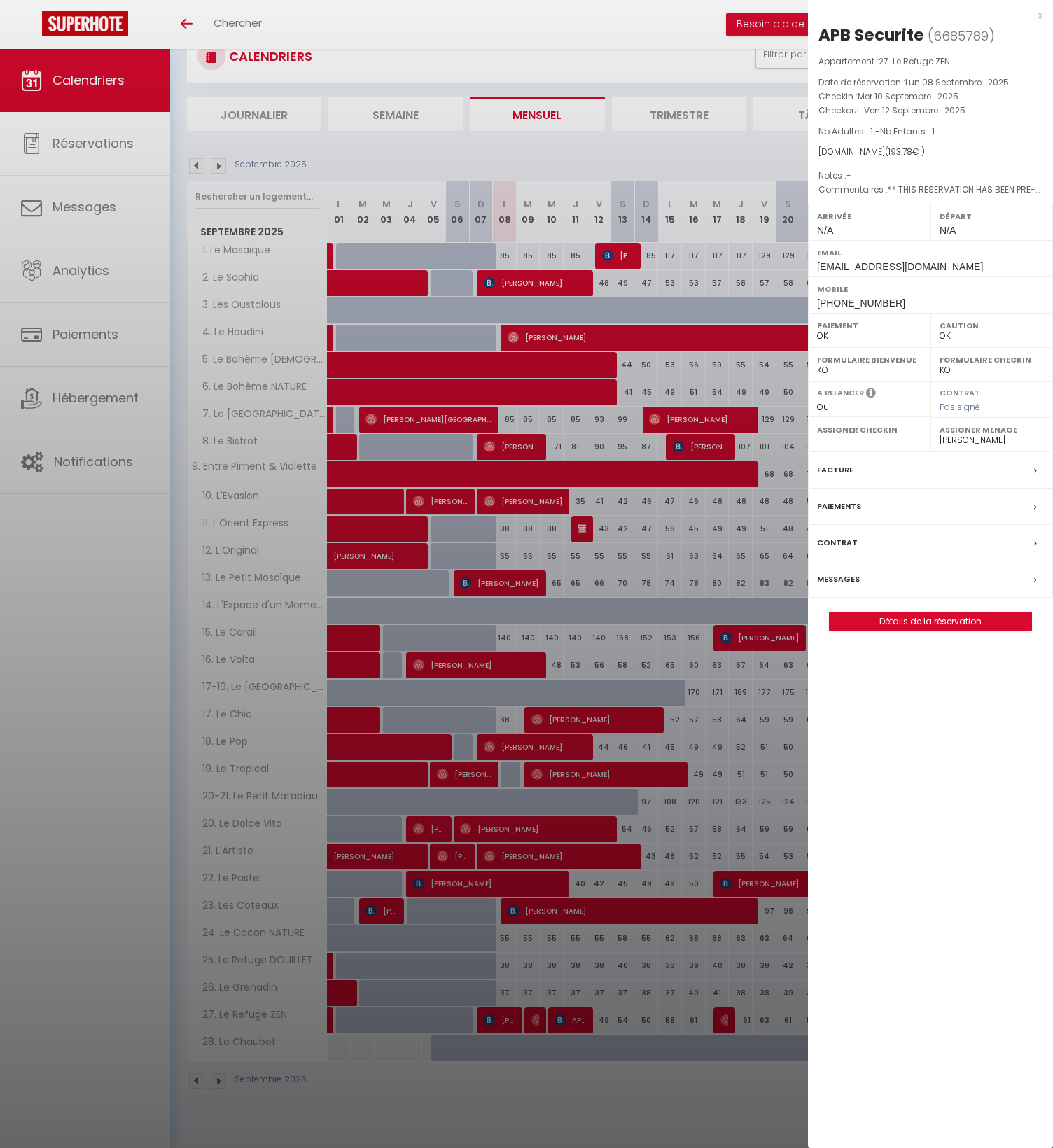
click at [98, 135] on div at bounding box center [526, 574] width 1053 height 1148
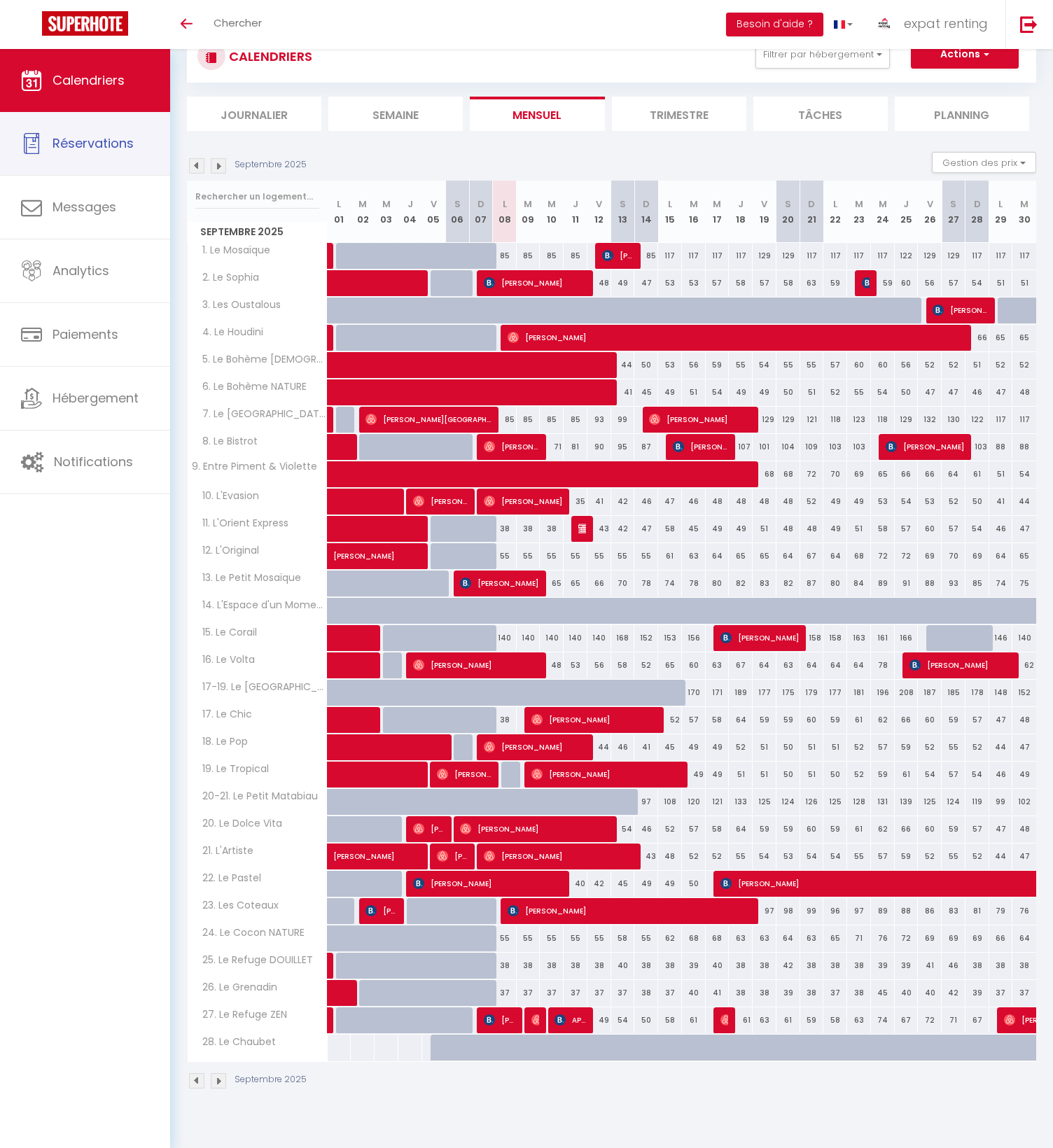
click at [98, 135] on span "Réservations" at bounding box center [93, 143] width 81 height 17
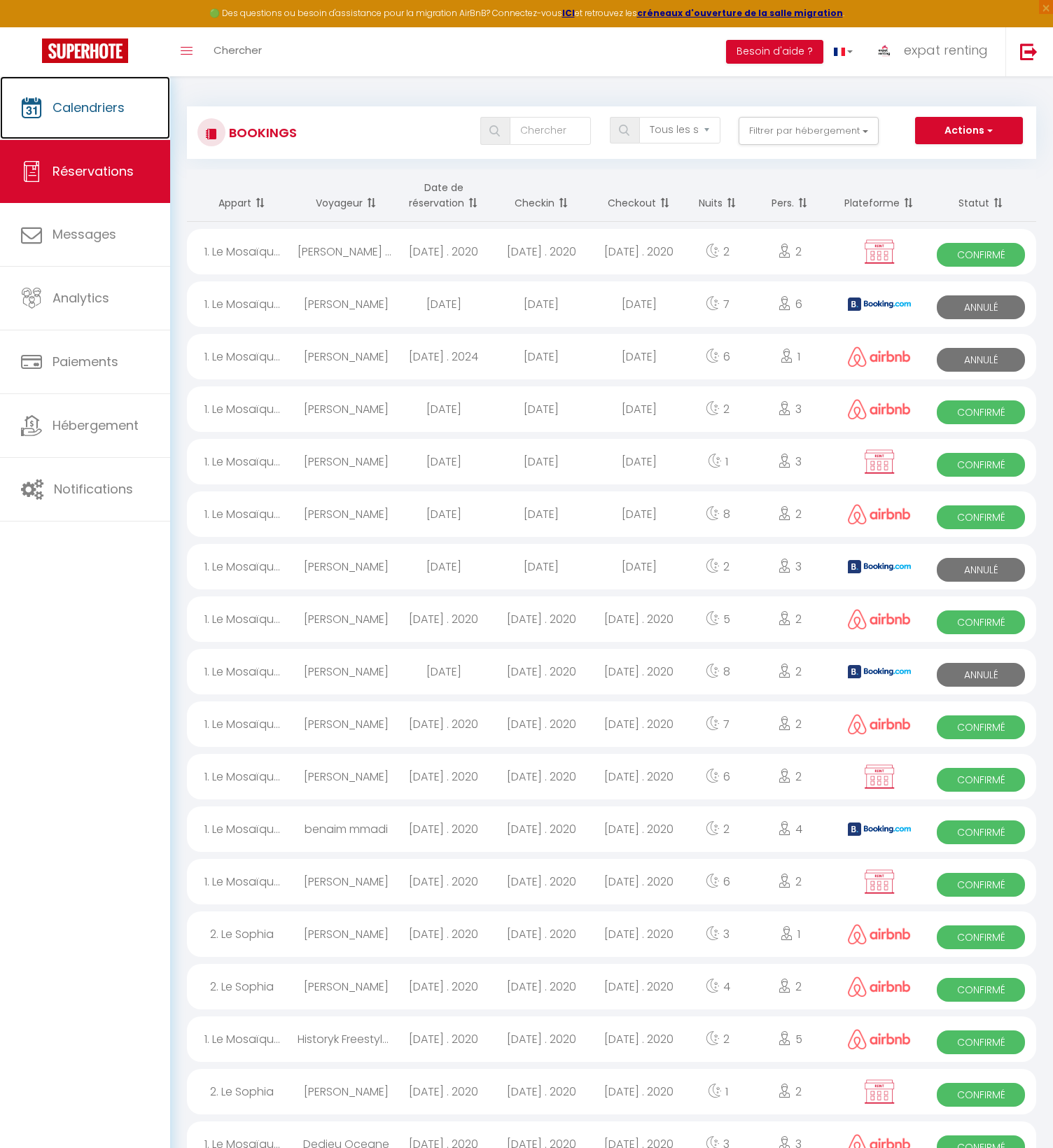
click at [101, 105] on span "Calendriers" at bounding box center [89, 107] width 72 height 17
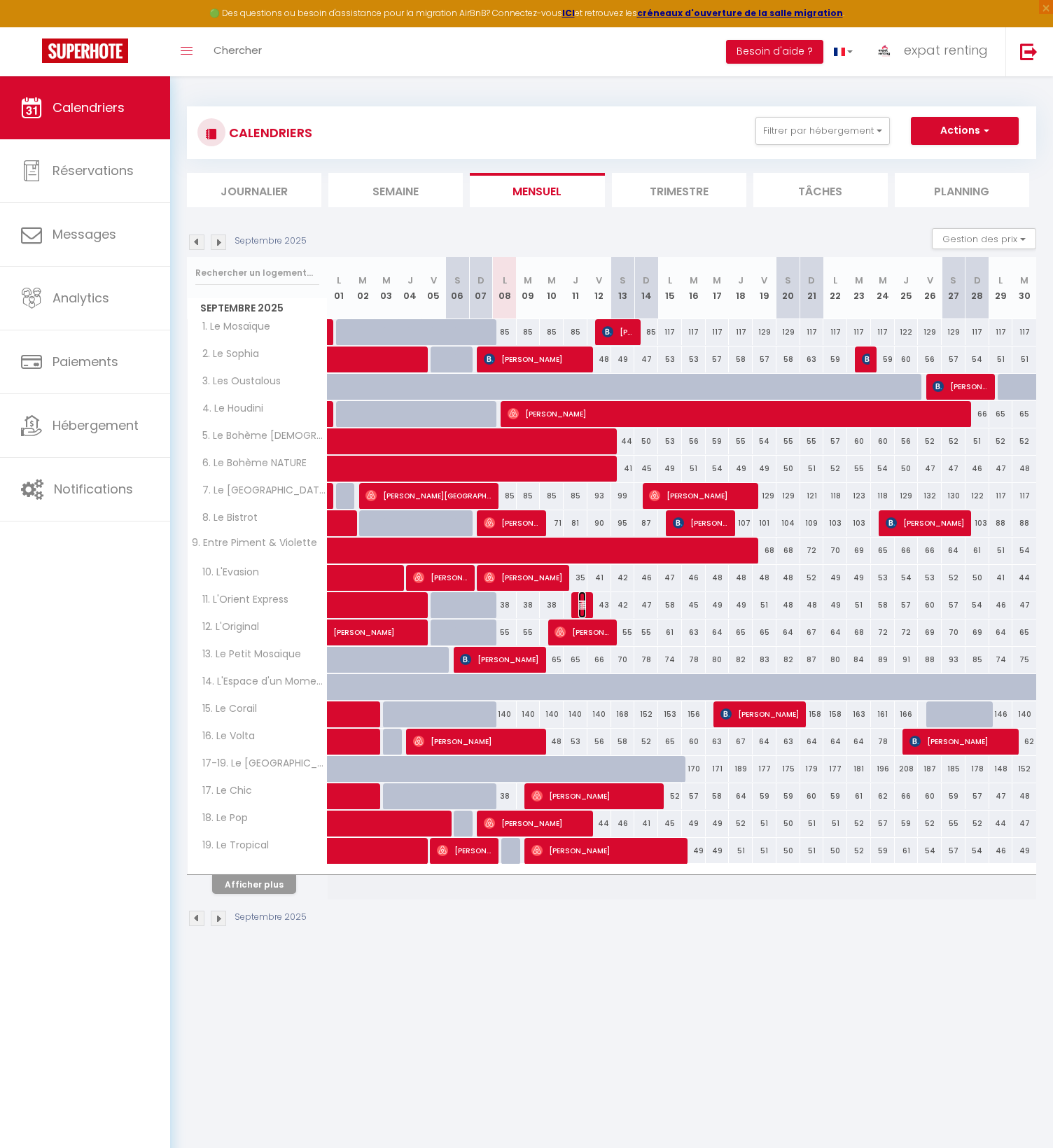
click at [585, 608] on img at bounding box center [583, 604] width 11 height 11
select select "OK"
select select "KO"
select select "0"
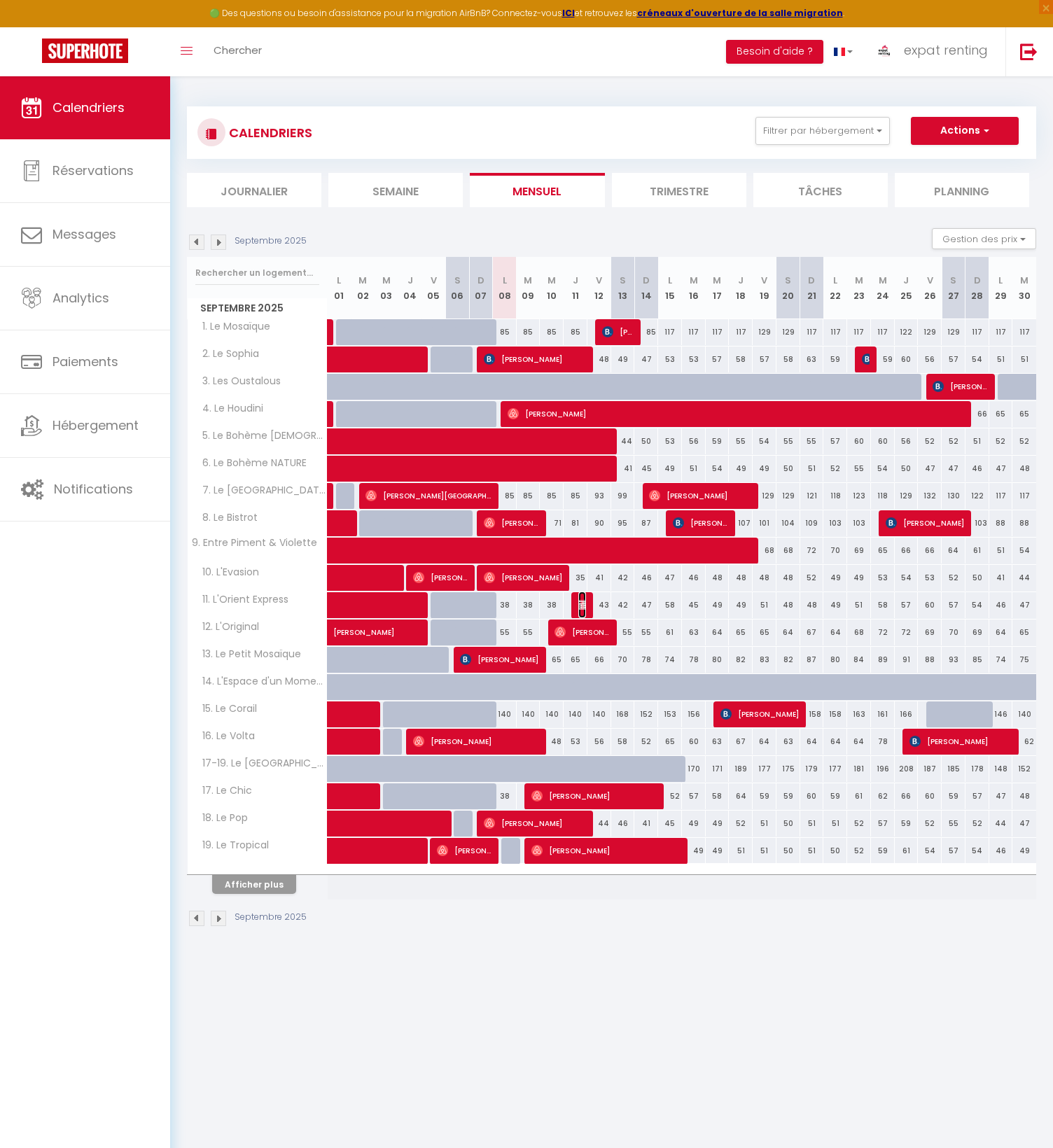
select select "1"
select select
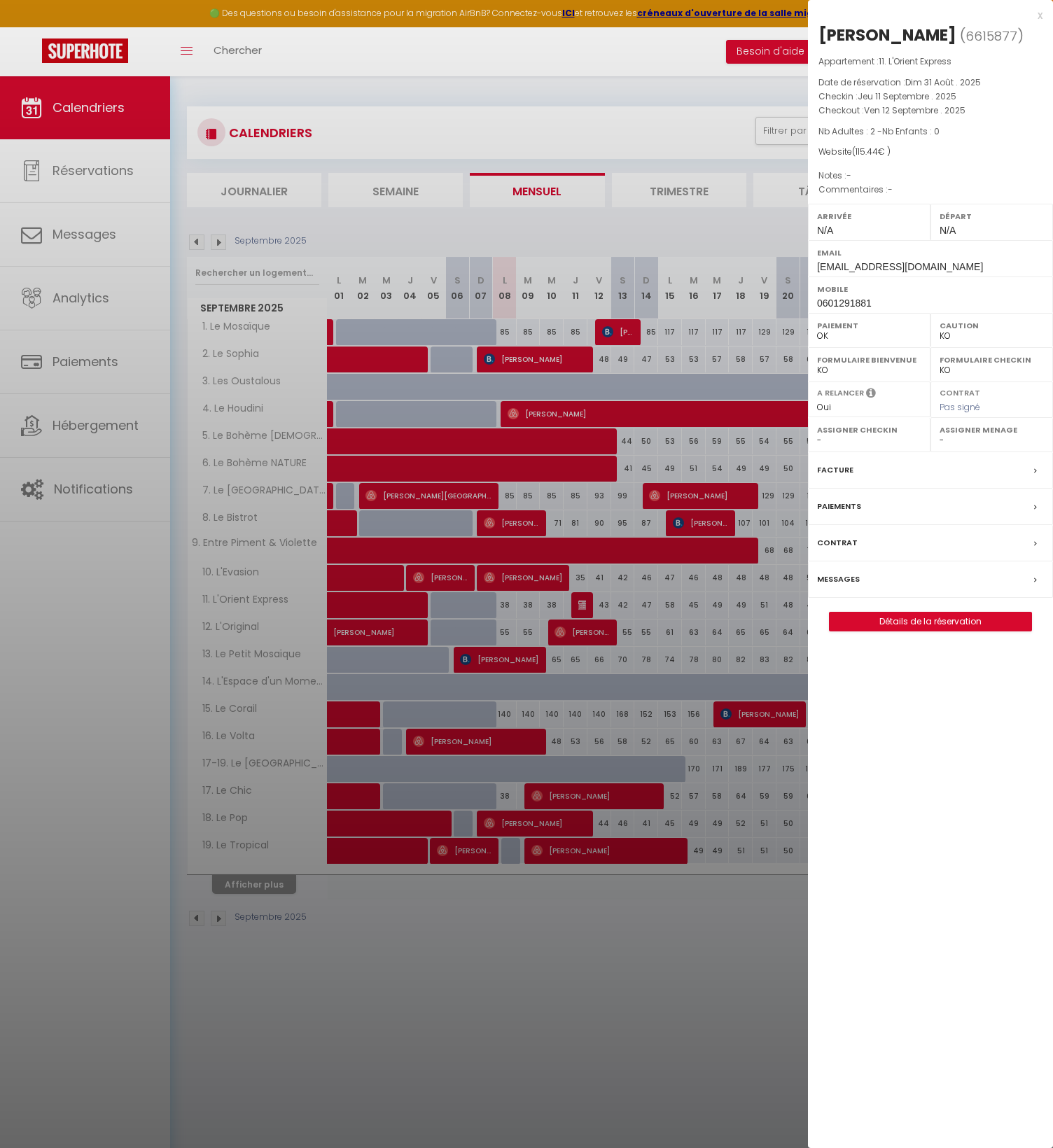
click at [1036, 15] on div "x" at bounding box center [925, 15] width 234 height 17
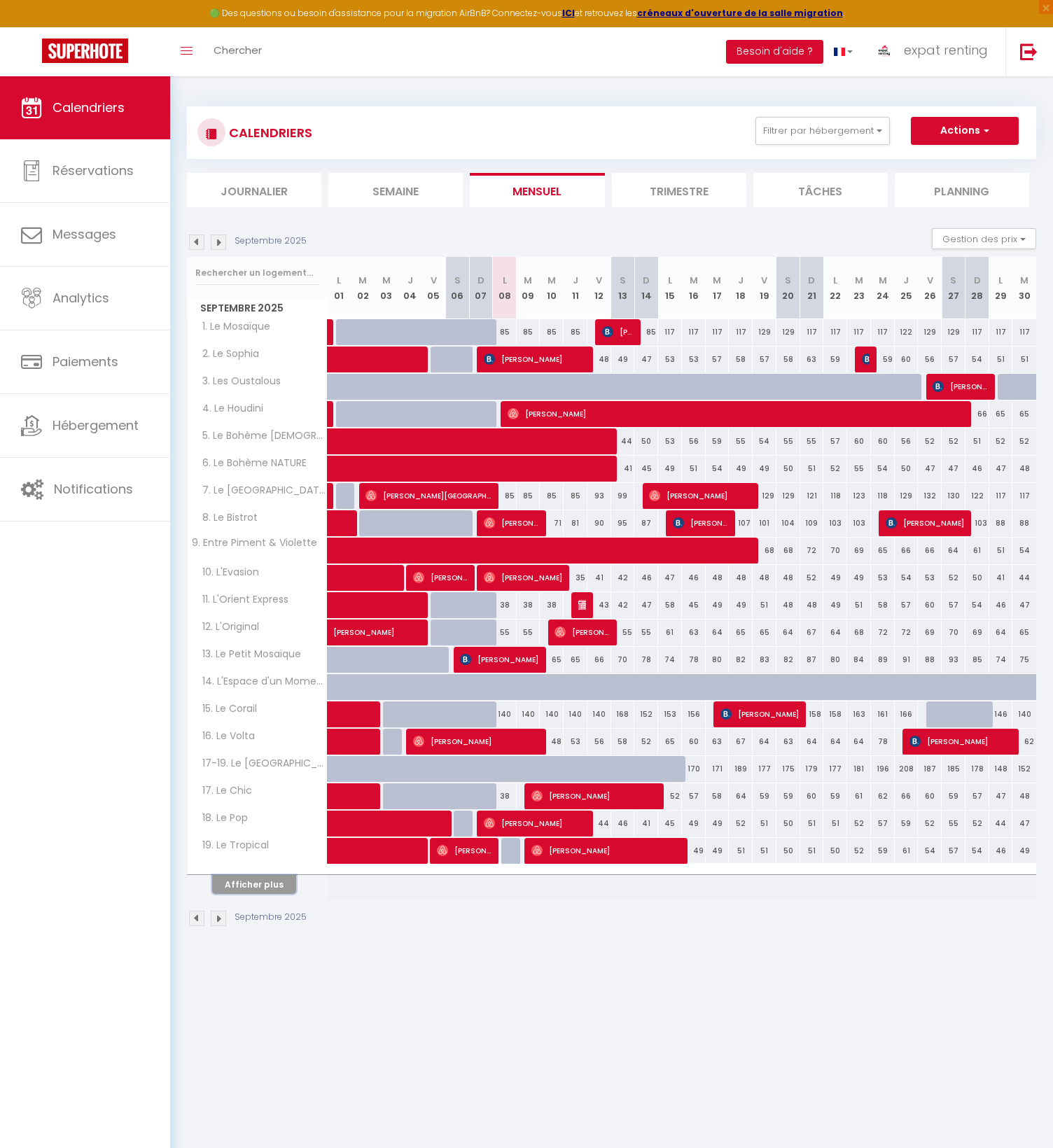
click at [250, 879] on button "Afficher plus" at bounding box center [254, 884] width 84 height 19
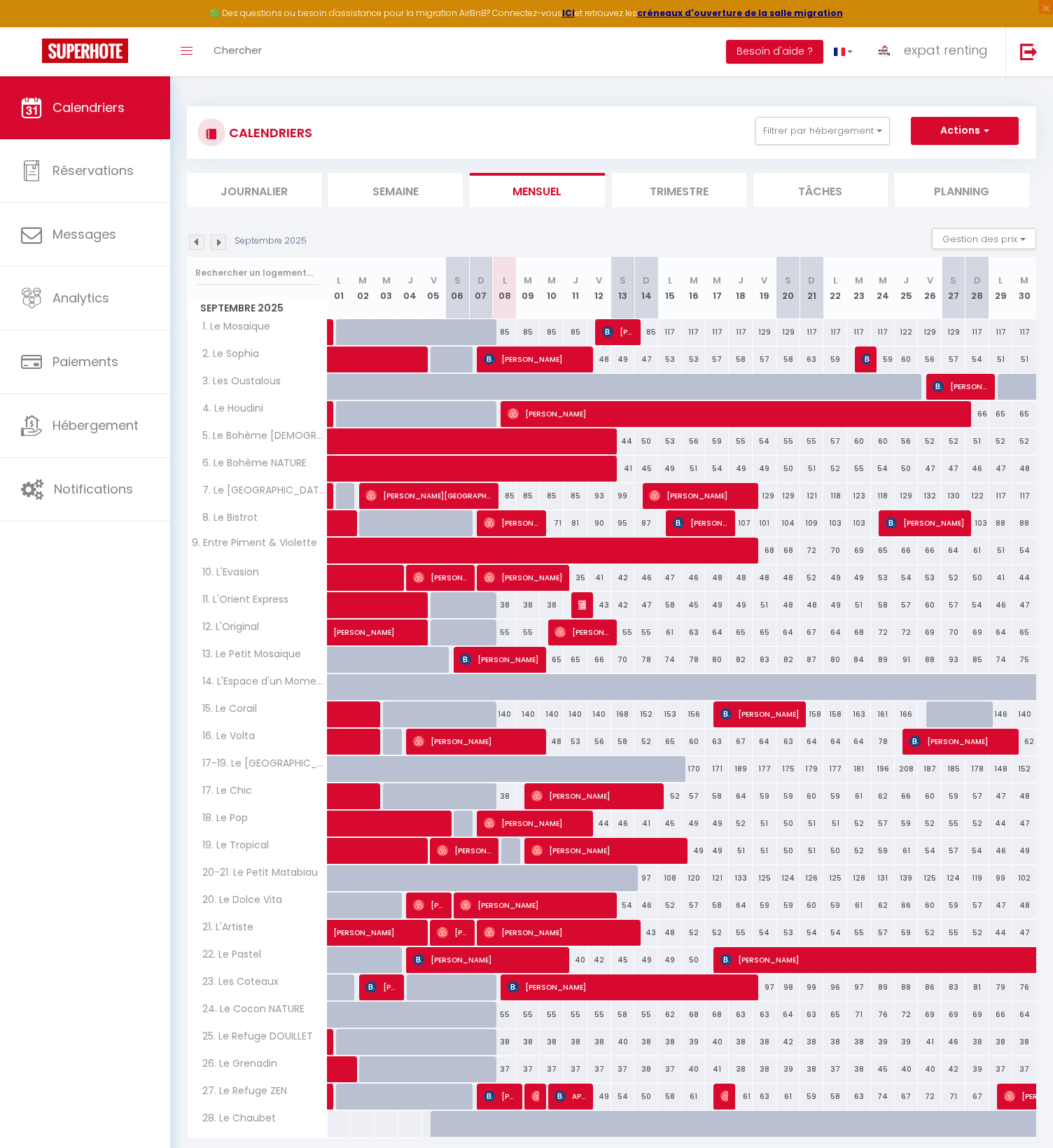
scroll to position [75, 0]
